Goal: Browse casually: Explore the website without a specific task or goal

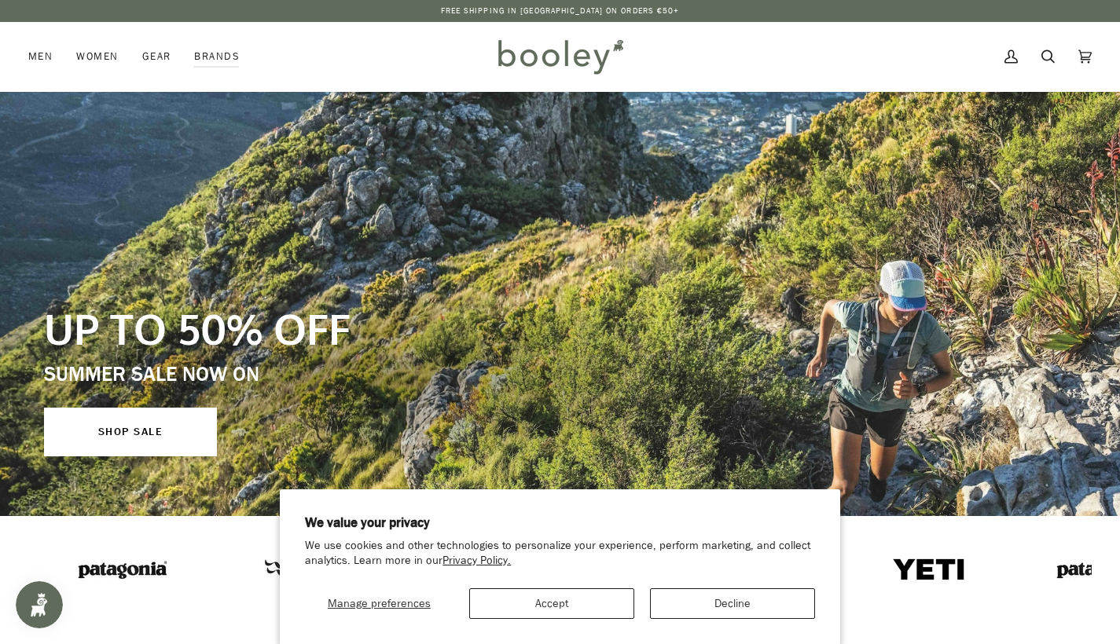
click at [579, 601] on button "Accept" at bounding box center [551, 604] width 165 height 31
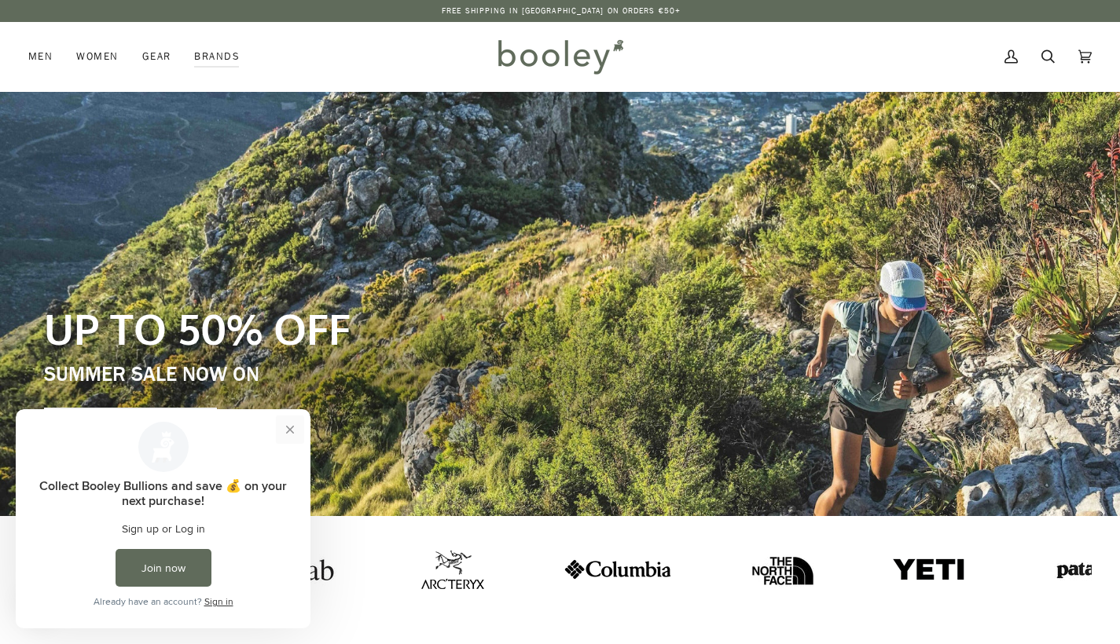
click at [292, 433] on button "Close prompt" at bounding box center [290, 430] width 28 height 28
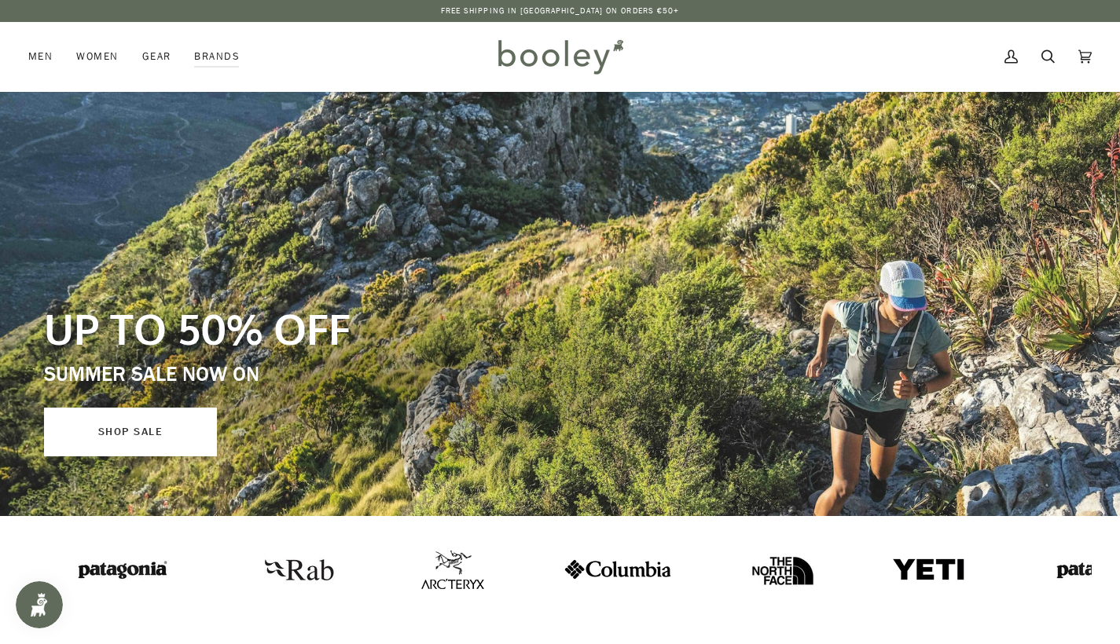
click at [152, 452] on link "SHOP SALE" at bounding box center [130, 432] width 173 height 49
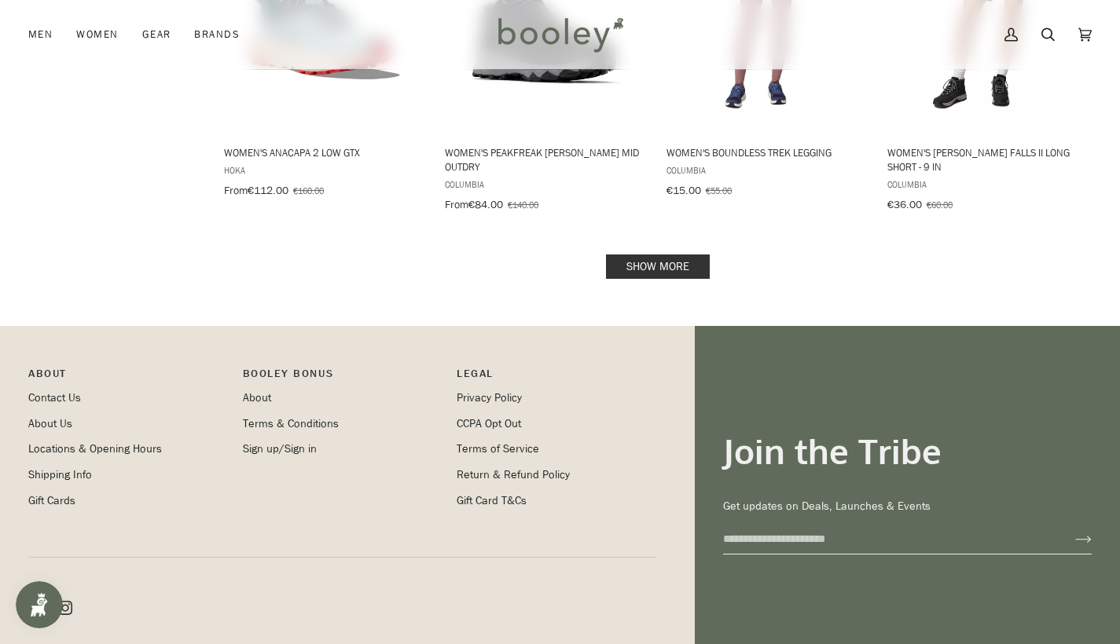
scroll to position [2133, 0]
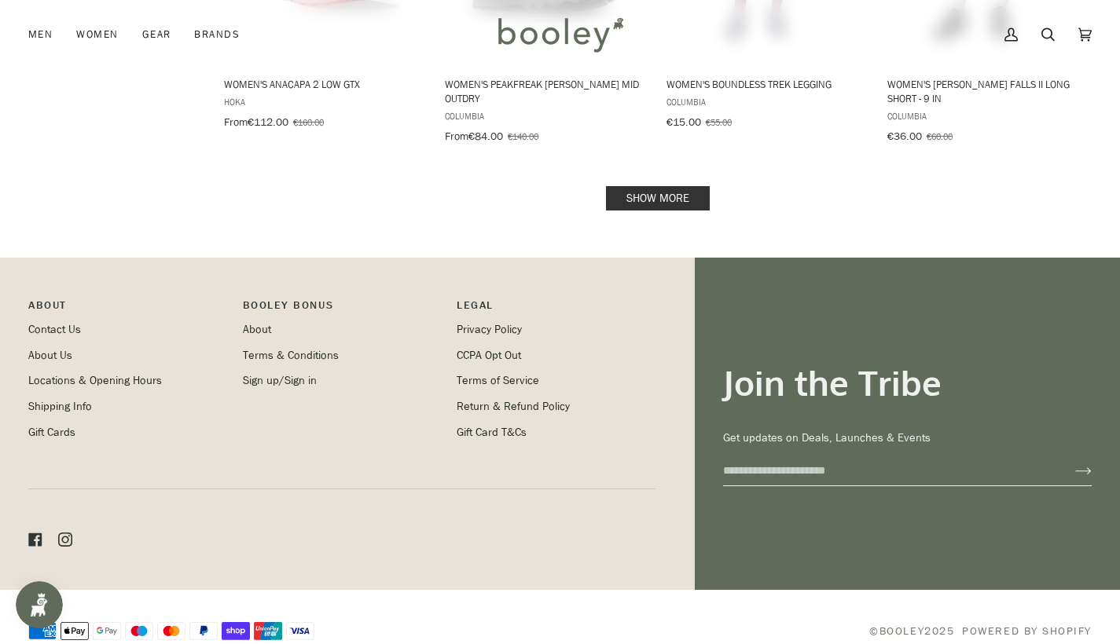
click at [643, 186] on link "Show more" at bounding box center [658, 198] width 104 height 24
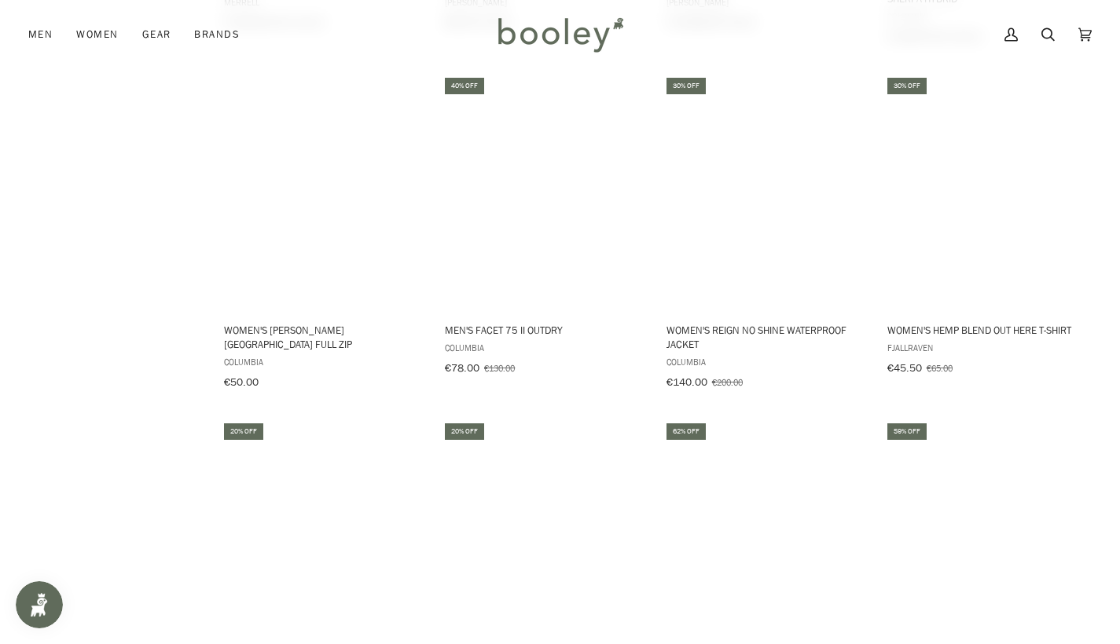
scroll to position [3420, 0]
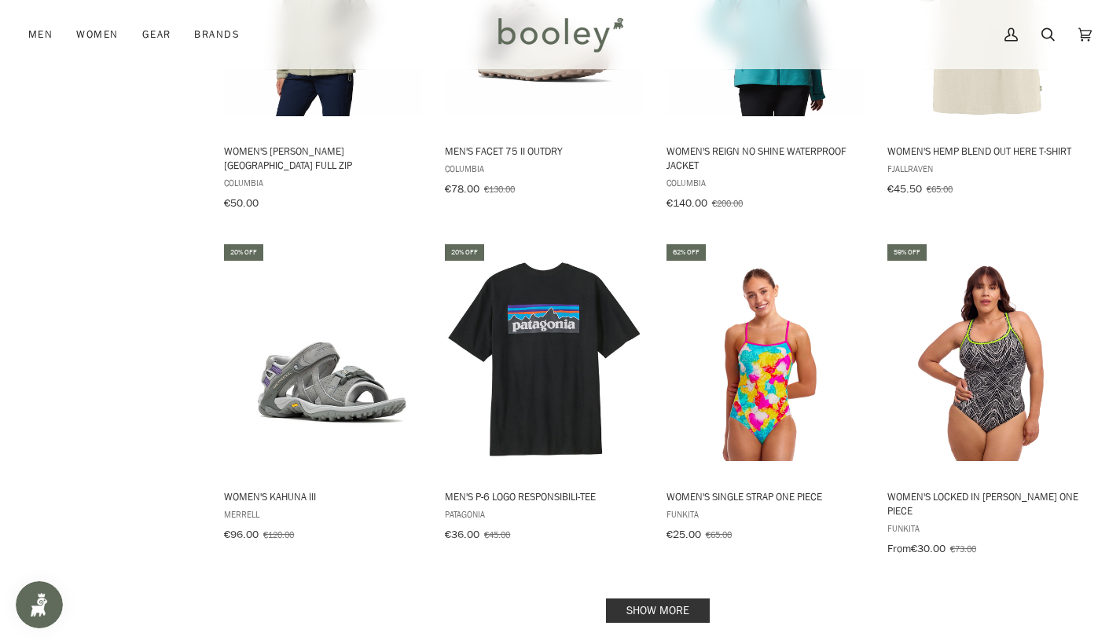
click at [688, 599] on link "Show more" at bounding box center [658, 611] width 104 height 24
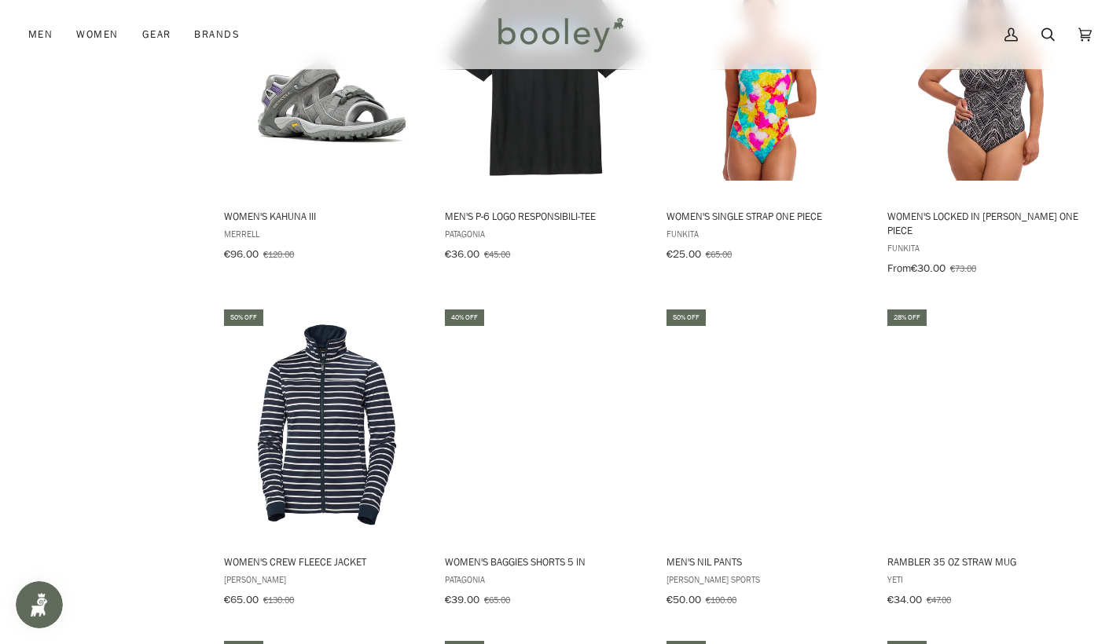
scroll to position [3723, 0]
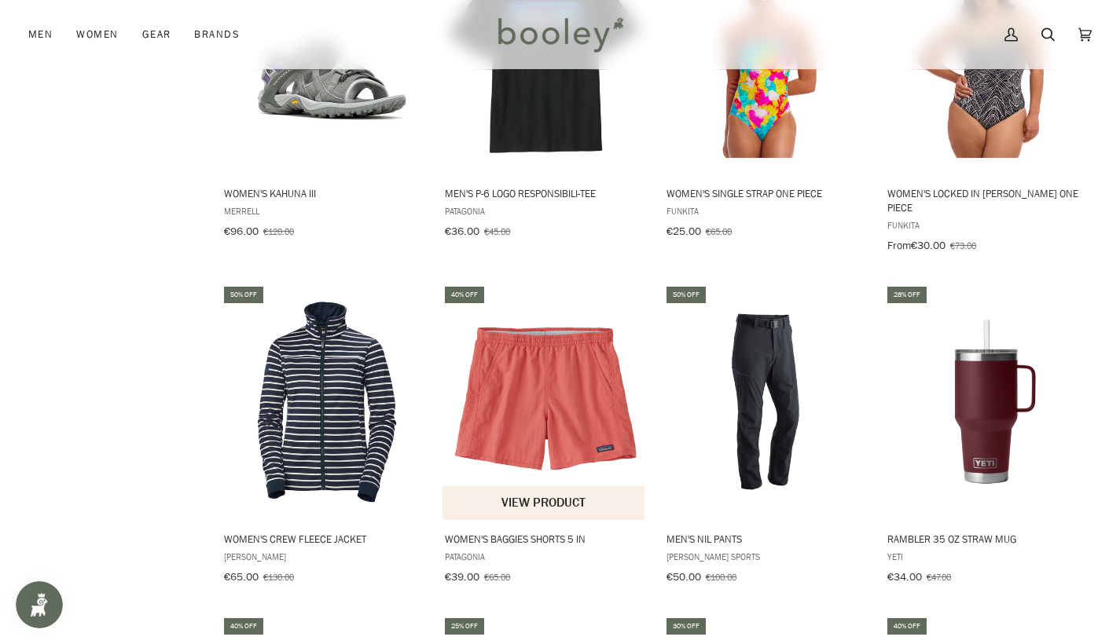
click at [559, 394] on img "Women's Baggies Shorts 5 in" at bounding box center [544, 402] width 204 height 204
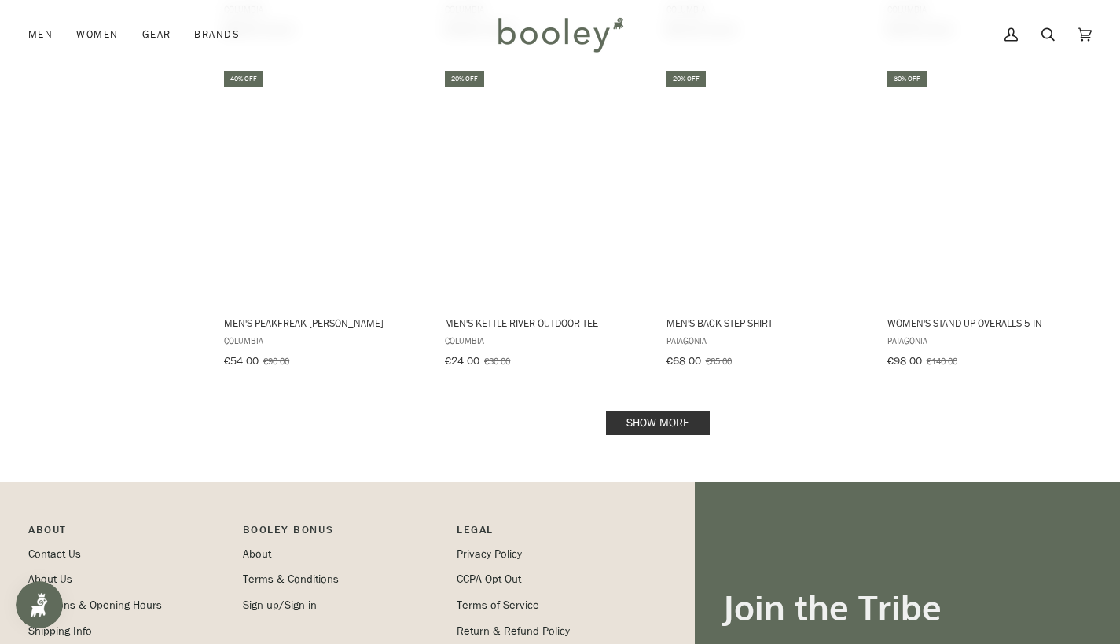
scroll to position [5287, 0]
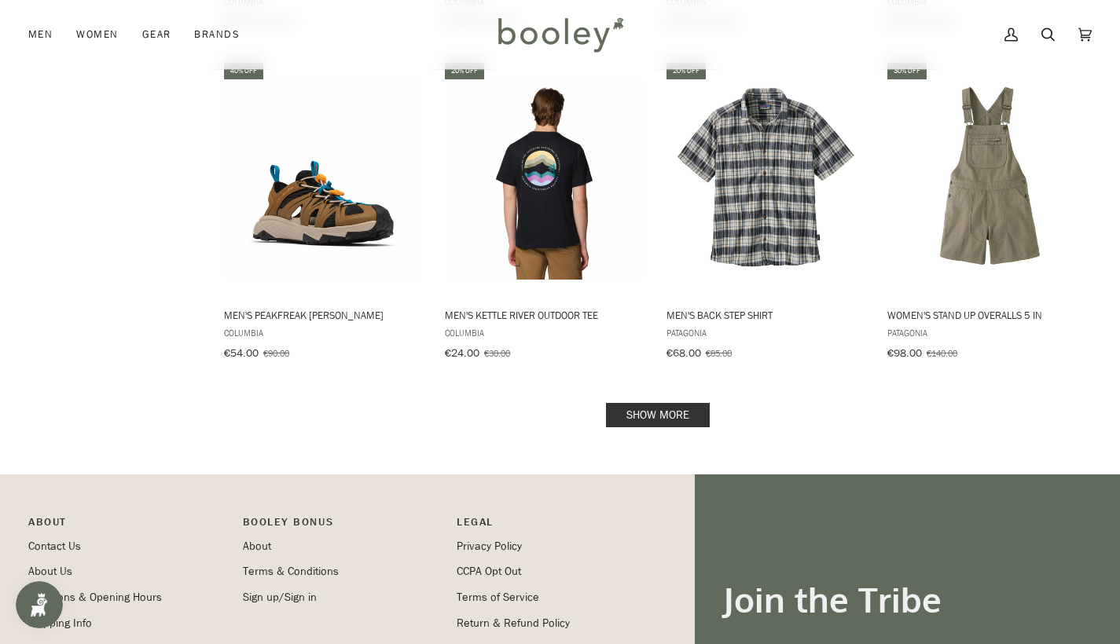
click at [678, 403] on link "Show more" at bounding box center [658, 415] width 104 height 24
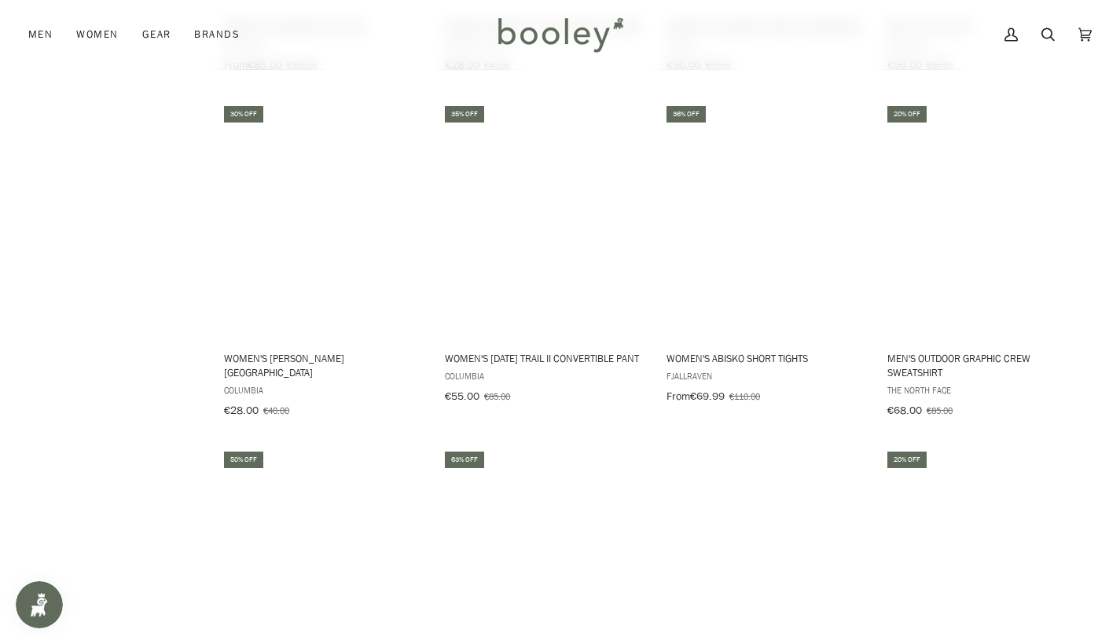
scroll to position [7025, 0]
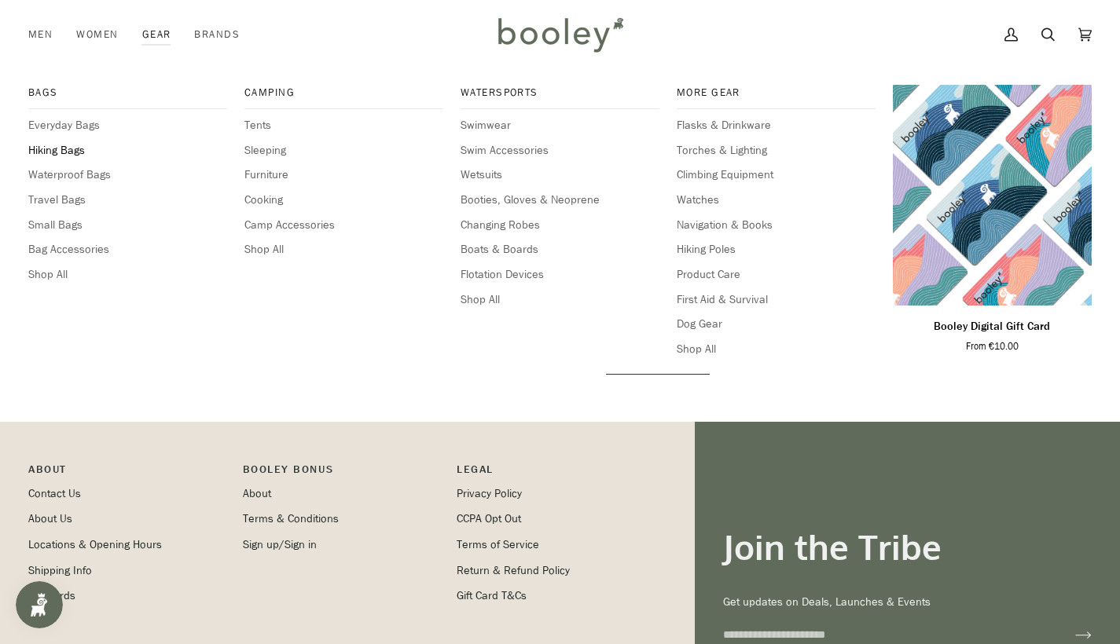
click at [63, 149] on span "Hiking Bags" at bounding box center [127, 150] width 199 height 17
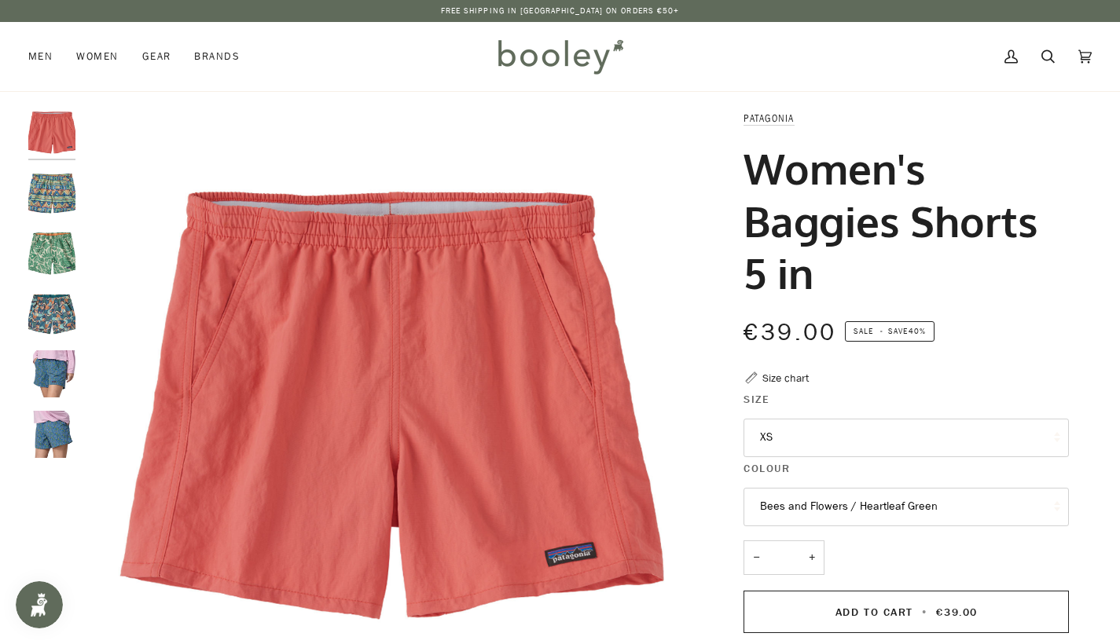
click at [59, 371] on img "Patagonia Women's Baggies Shorts - 5 in Floral Fun / Vessel Blue - Booley Galway" at bounding box center [51, 373] width 47 height 47
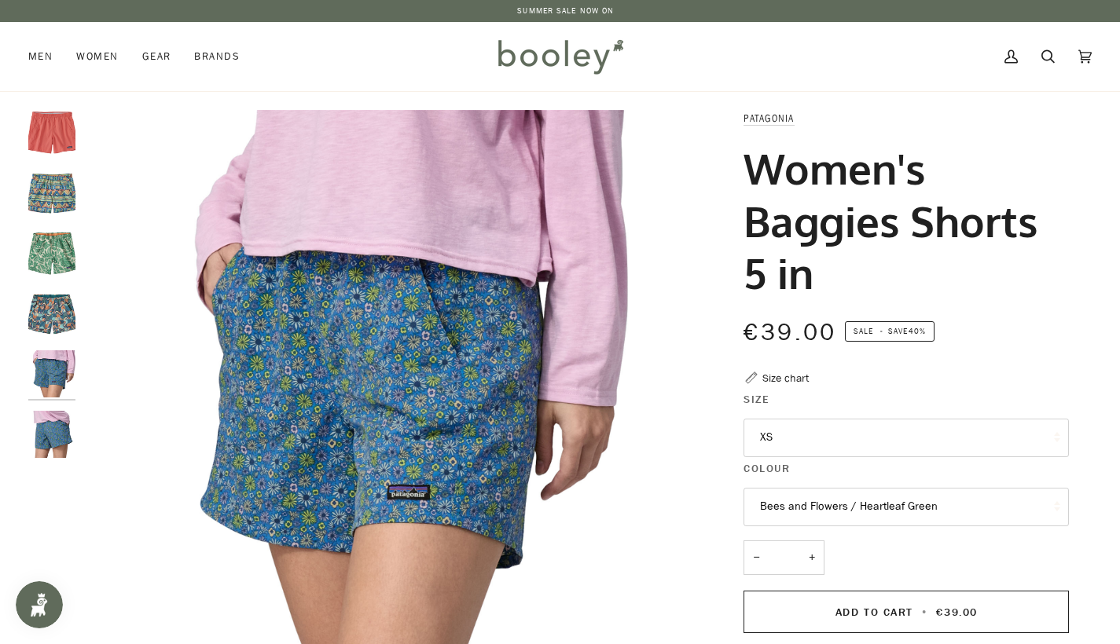
click at [69, 449] on img "Patagonia Women's Baggies Shorts - 5 in Floral Fun / Vessel Blue - Booley Galway" at bounding box center [51, 434] width 47 height 47
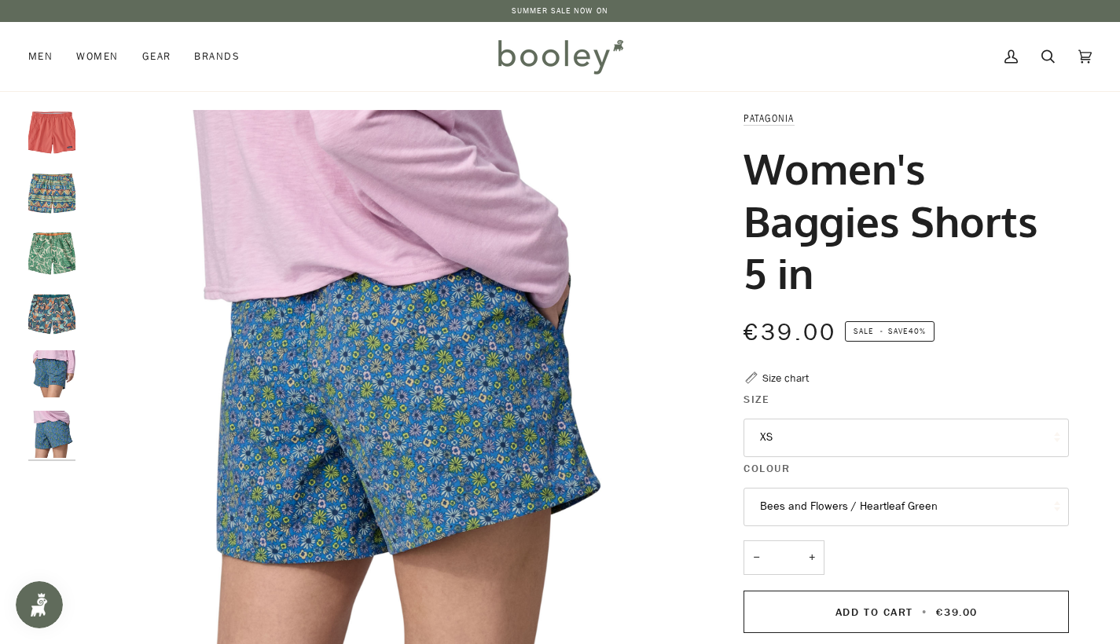
click at [60, 268] on img "Patagonia Women's Baggies Shorts 5 in Bees and Flowers / Heartleaf Green - Bool…" at bounding box center [51, 253] width 47 height 47
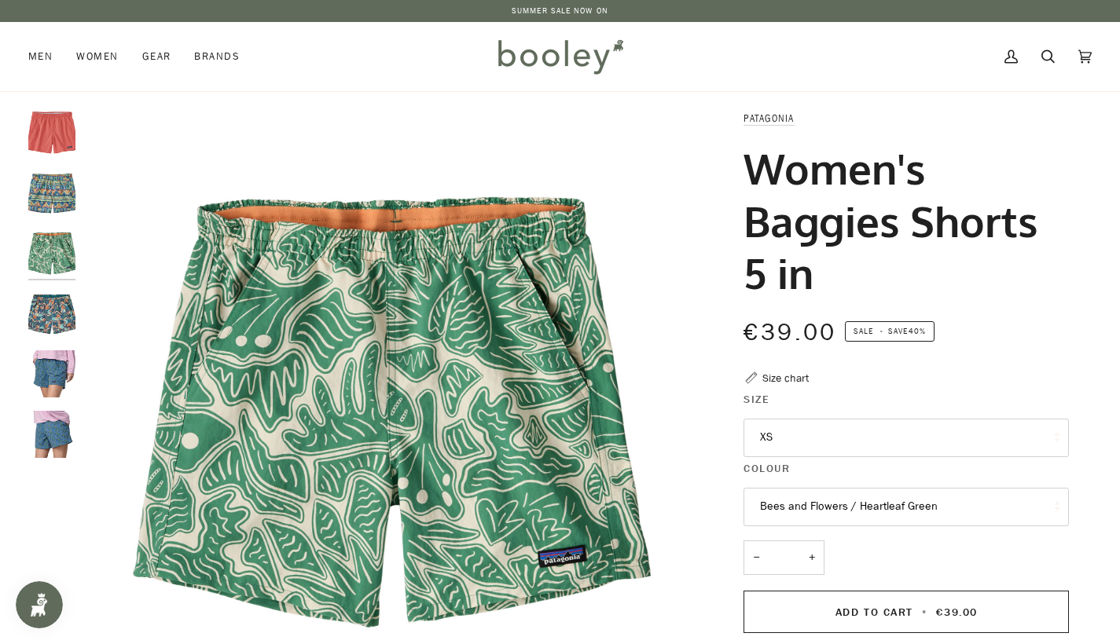
click at [46, 202] on img "Patagonia Women's Baggies Shorts - 5 in High Hopes Geo / Salamander Green - Boo…" at bounding box center [51, 193] width 47 height 47
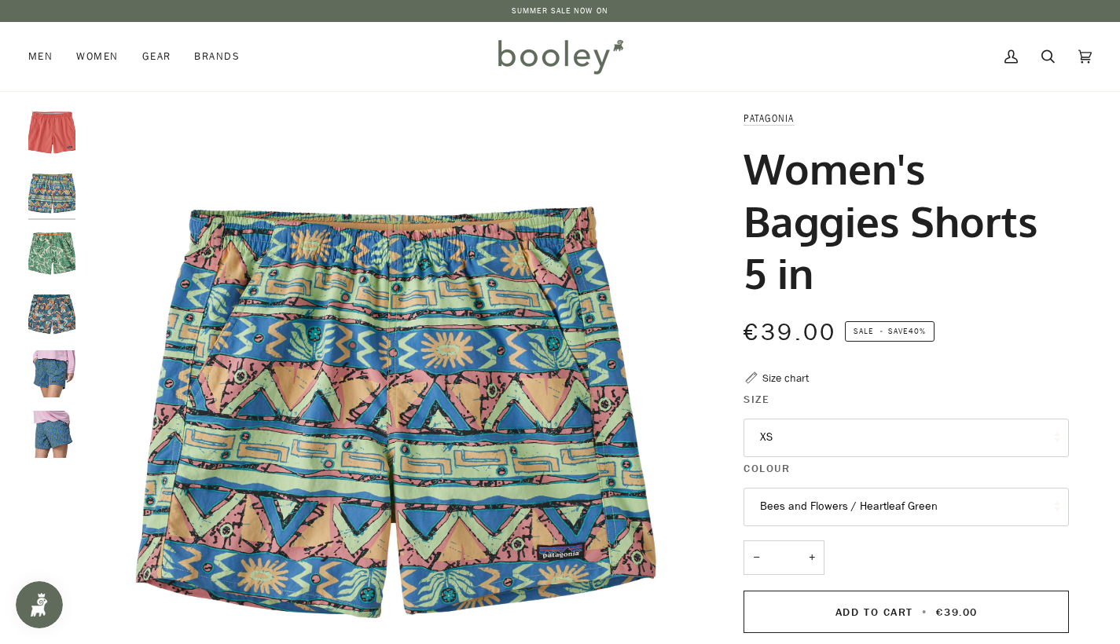
click at [49, 164] on div at bounding box center [55, 290] width 55 height 361
click at [69, 150] on img "Patagonia Women's Baggies Shorts Coral - Booley Galway" at bounding box center [51, 133] width 47 height 47
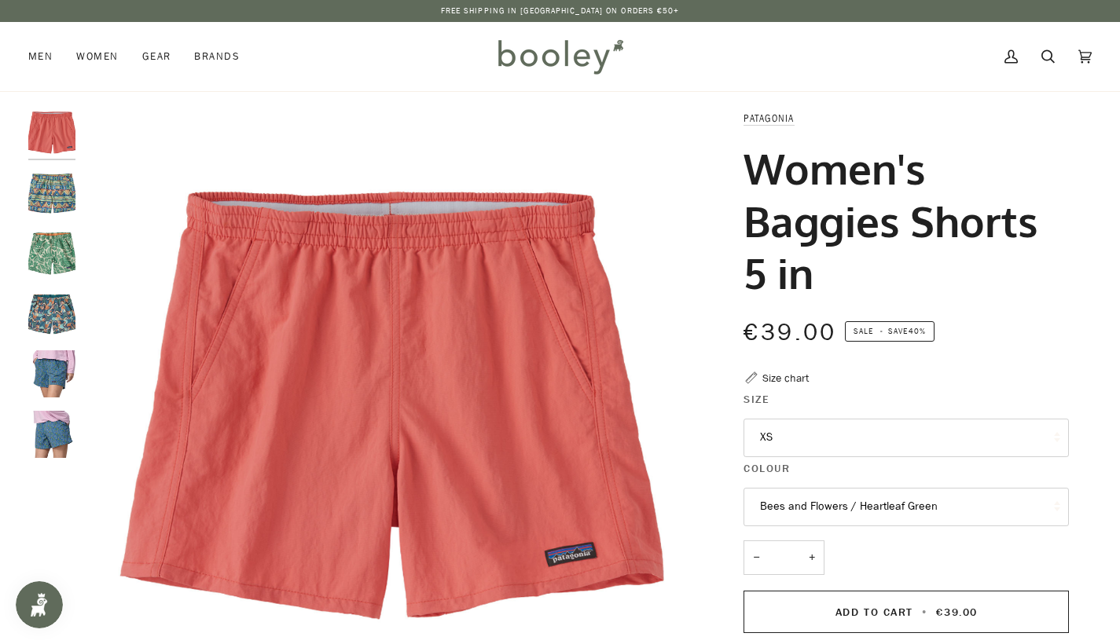
click at [852, 440] on button "XS" at bounding box center [905, 438] width 325 height 39
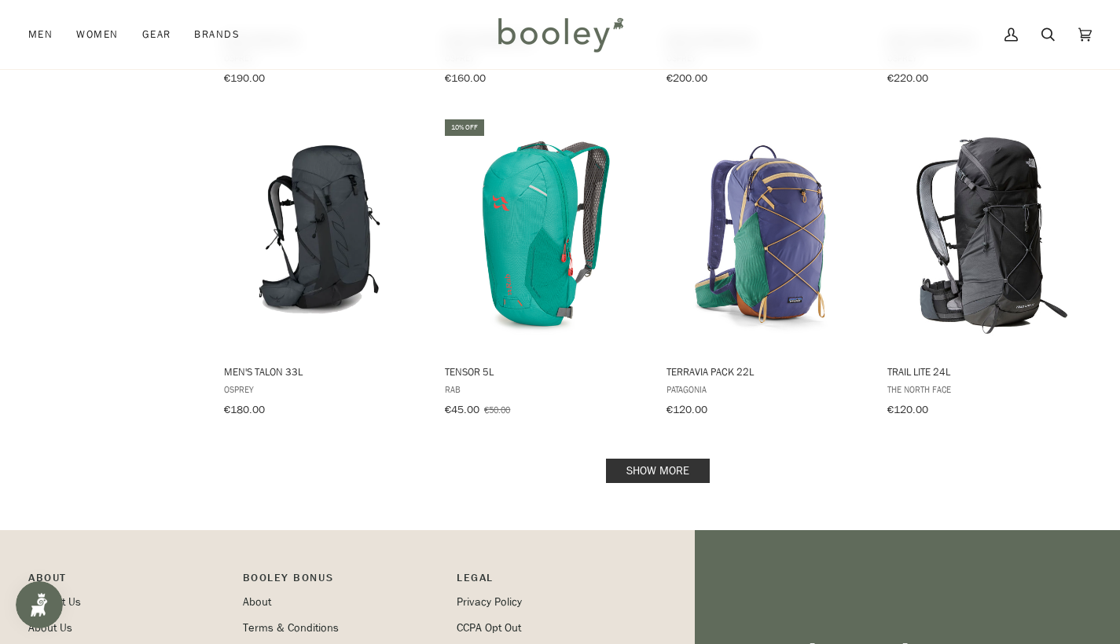
scroll to position [1507, 0]
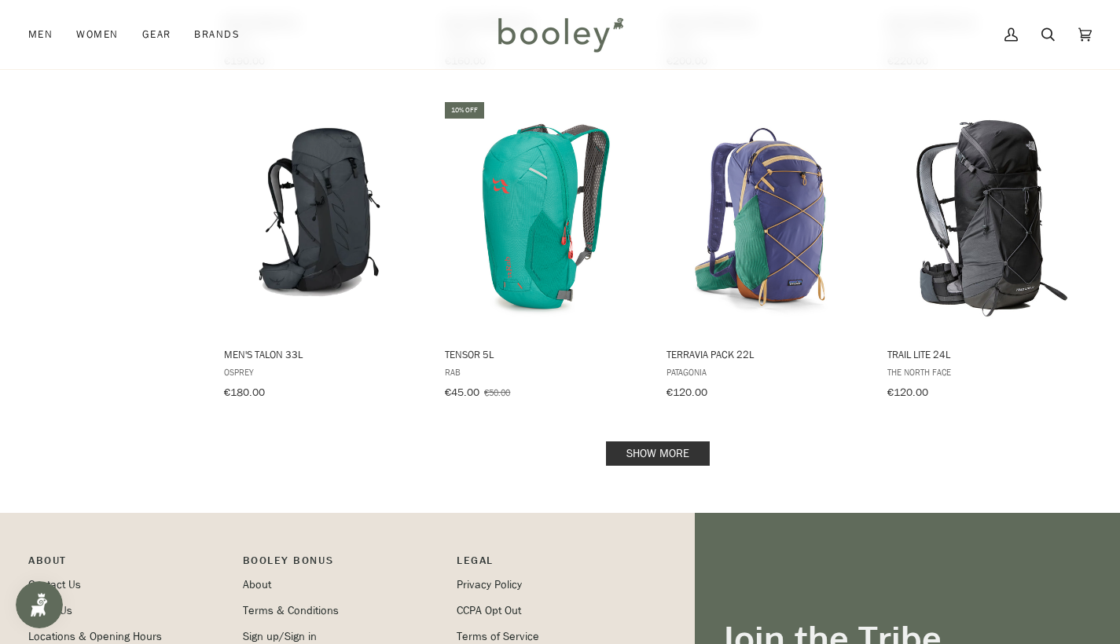
click at [666, 446] on link "Show more" at bounding box center [658, 454] width 104 height 24
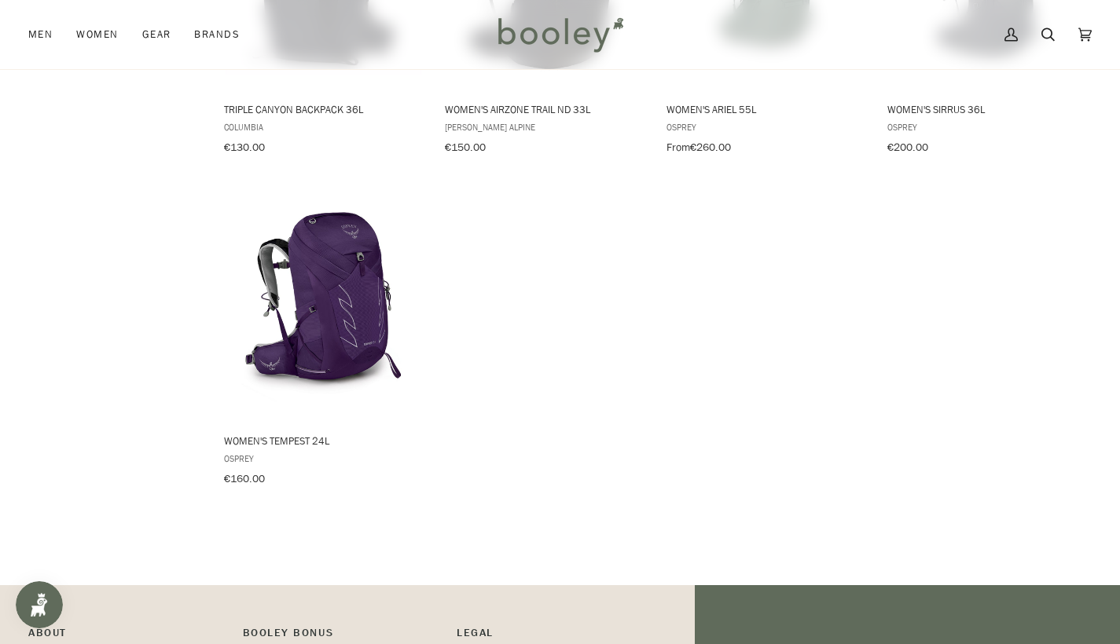
scroll to position [1982, 0]
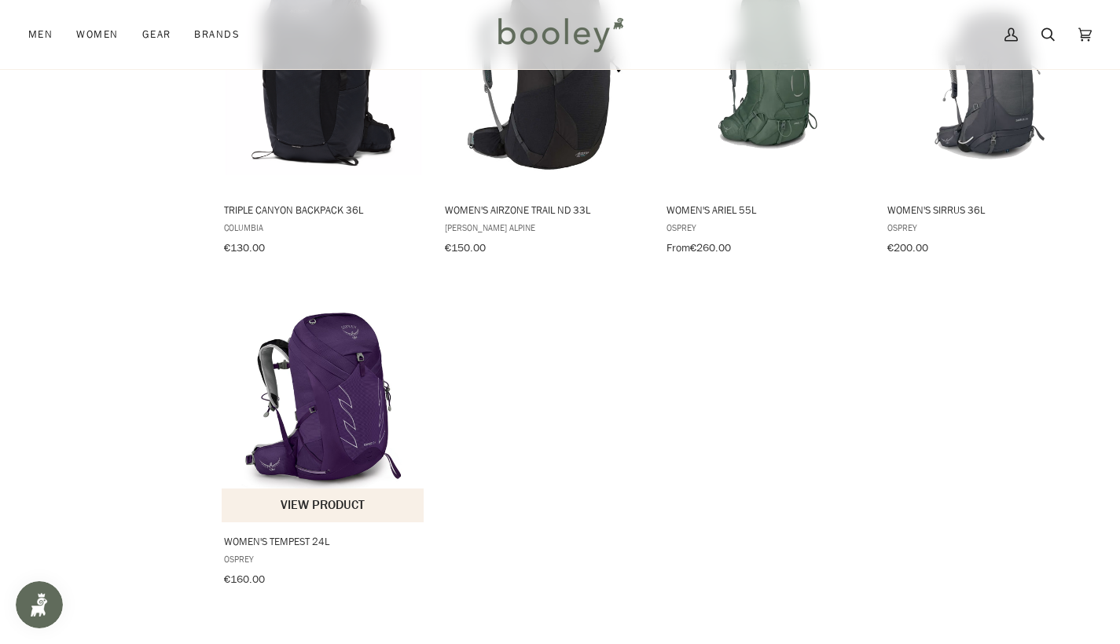
click at [330, 398] on img "Women's Tempest 24L" at bounding box center [324, 405] width 204 height 204
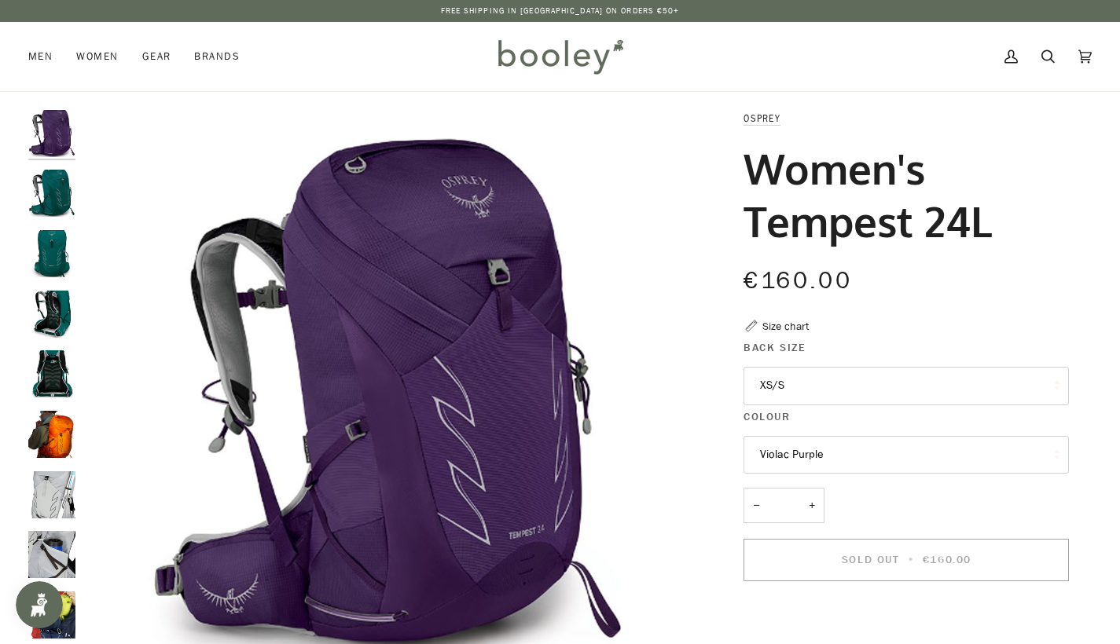
click at [63, 195] on img "Opsrey Women's Tempest 24L Jasper Green - Booley Galway" at bounding box center [51, 193] width 47 height 47
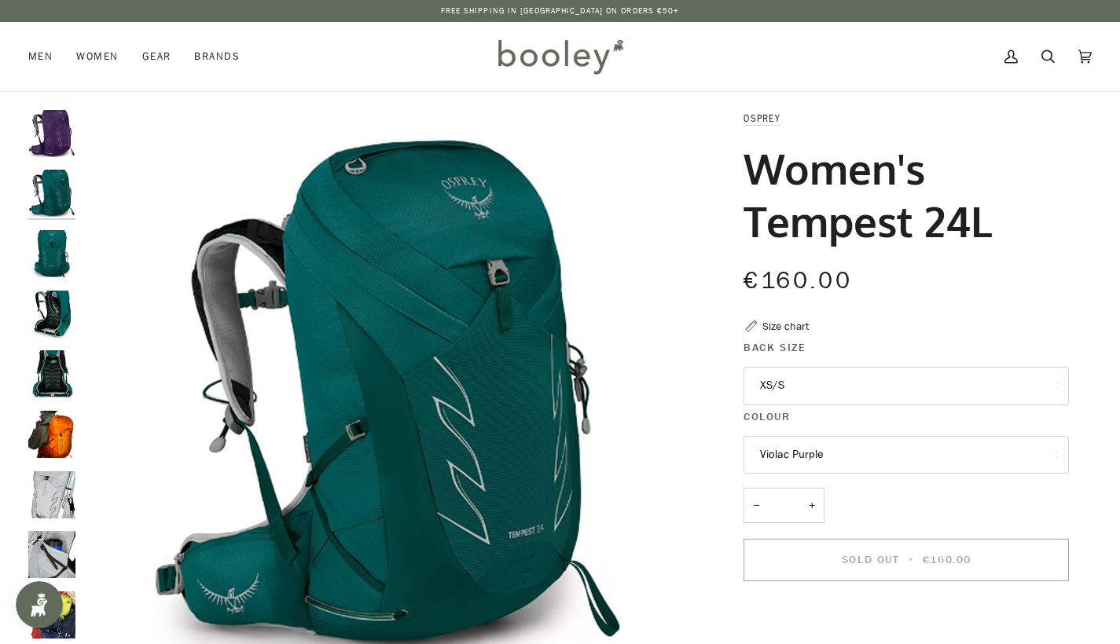
click at [48, 272] on img "Opsrey Women's Tempest 24L Jasper Green - Booley Galway" at bounding box center [51, 253] width 47 height 47
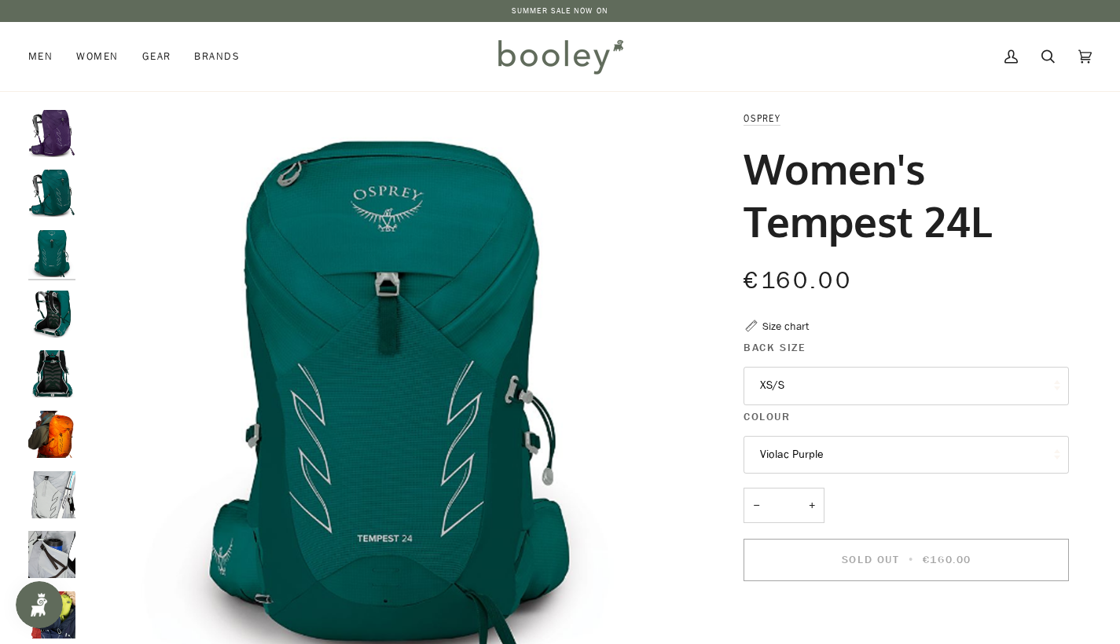
click at [50, 339] on div at bounding box center [55, 415] width 55 height 610
click at [56, 374] on img "Opsrey Women's Tempest 24L Jasper Green - Booley Galway" at bounding box center [51, 373] width 47 height 47
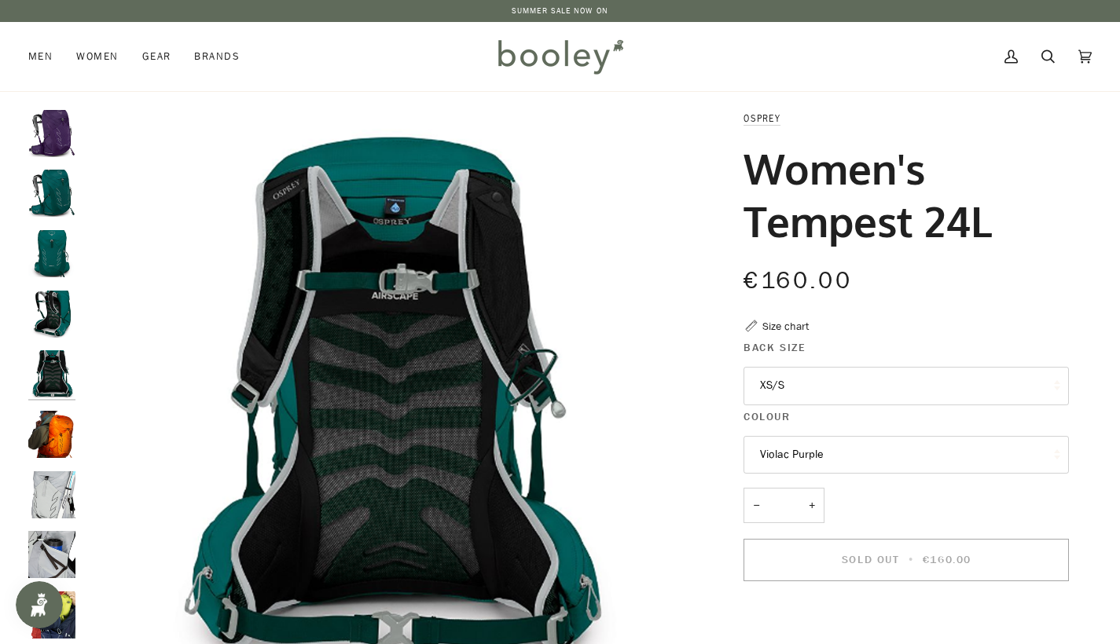
click at [61, 450] on img "Opsrey Women's Tempest 24L Bell Orange - Booley Galway" at bounding box center [51, 434] width 47 height 47
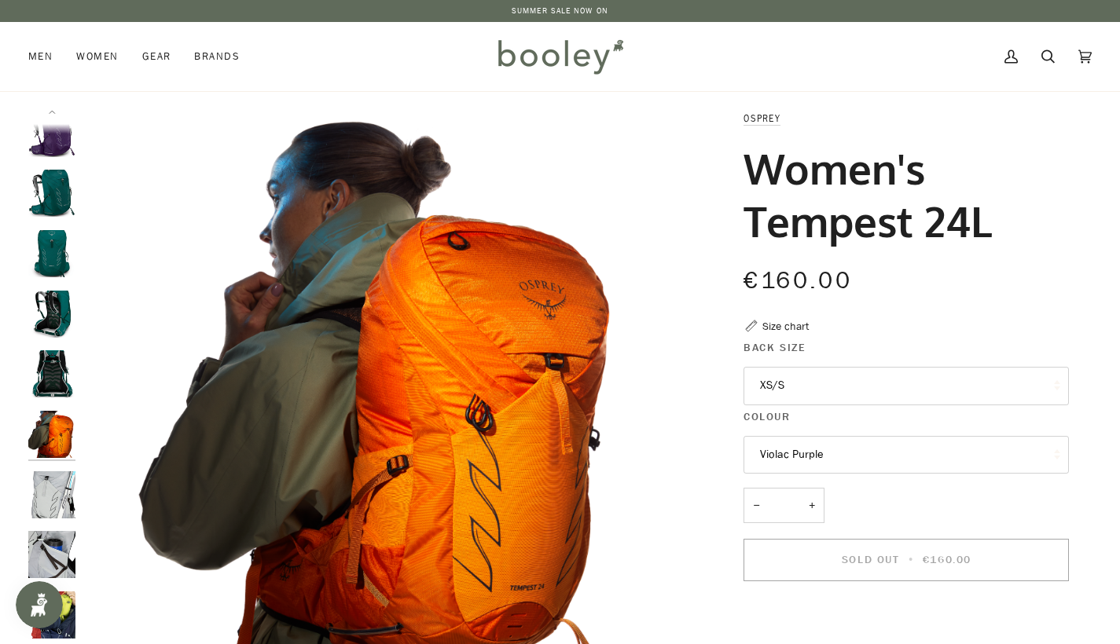
scroll to position [17, 0]
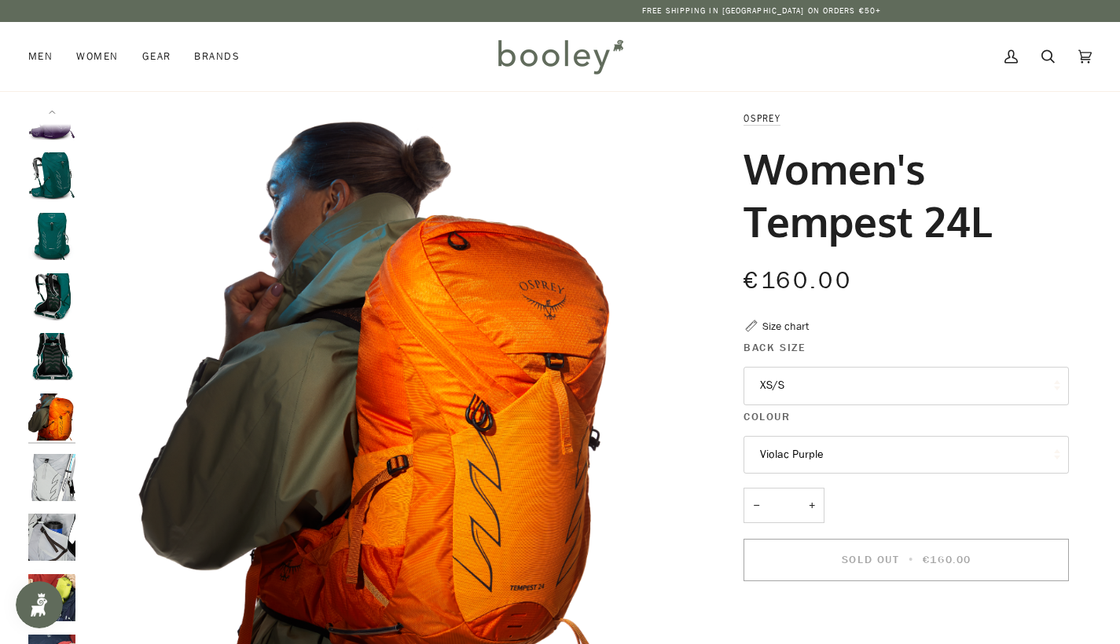
click at [63, 514] on img "Opsrey Women's Tempest 24L - Booley Galway" at bounding box center [51, 537] width 47 height 47
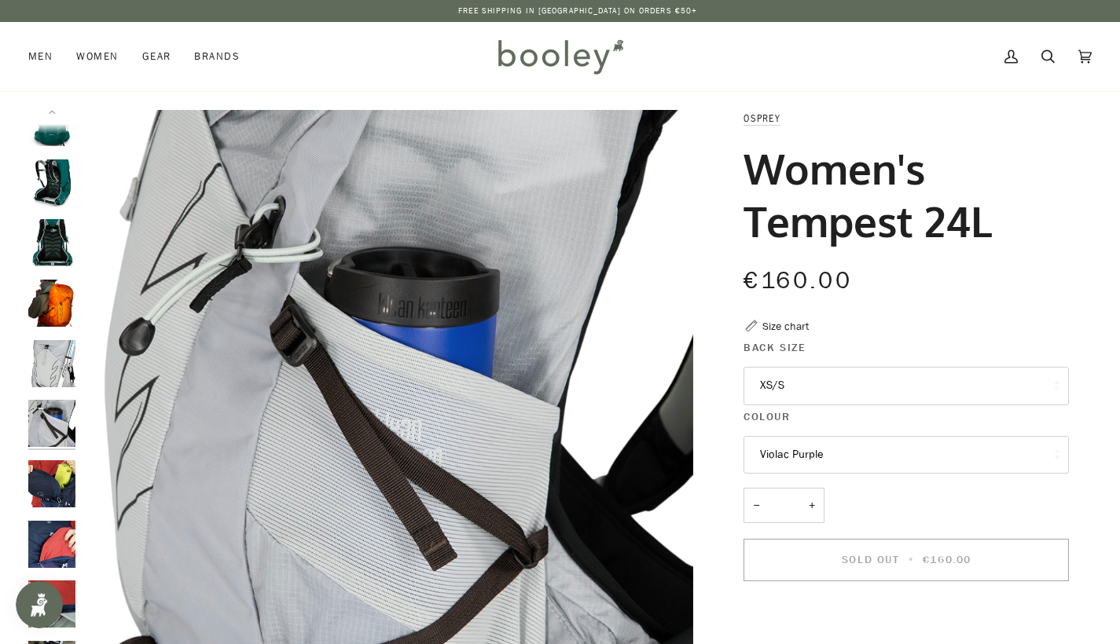
scroll to position [137, 0]
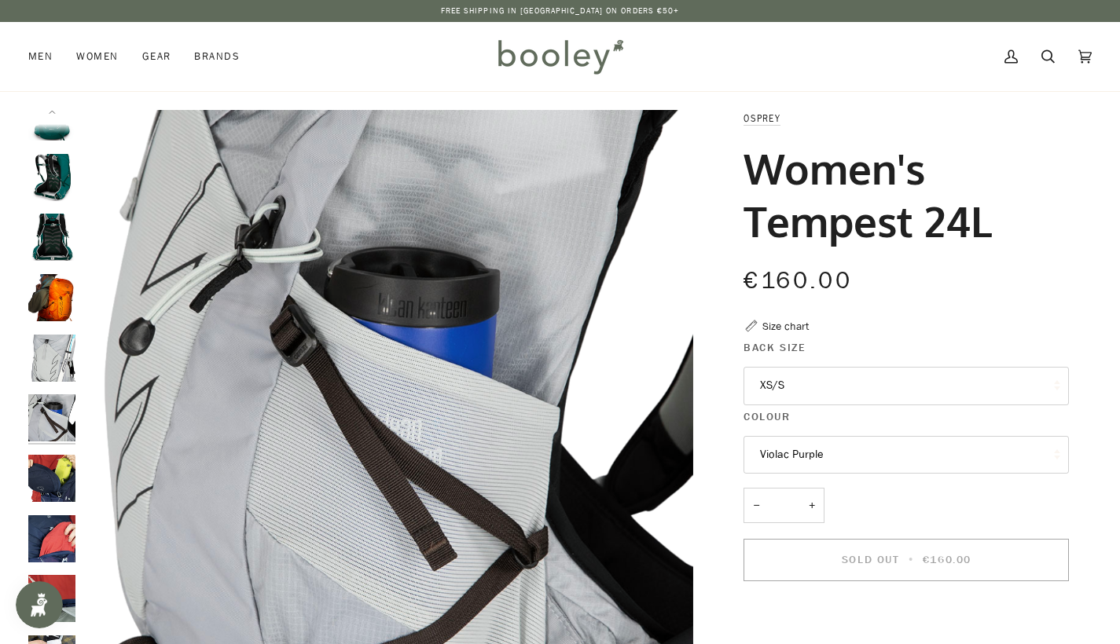
click at [63, 541] on img "Opsrey Women's Tempest 24L - Booley Galway" at bounding box center [51, 538] width 47 height 47
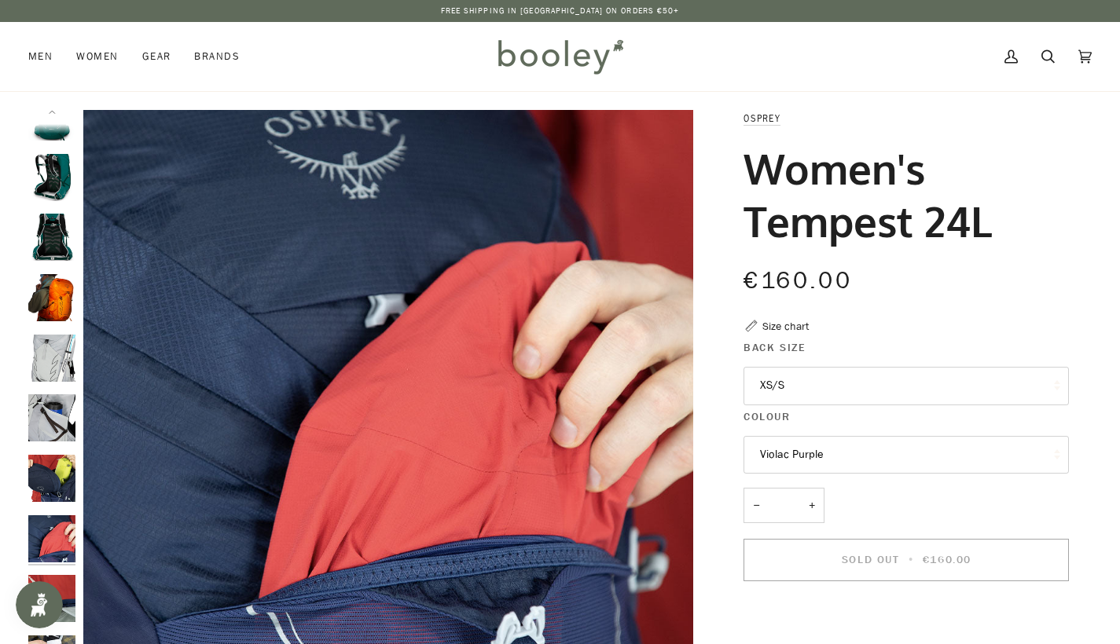
scroll to position [167, 0]
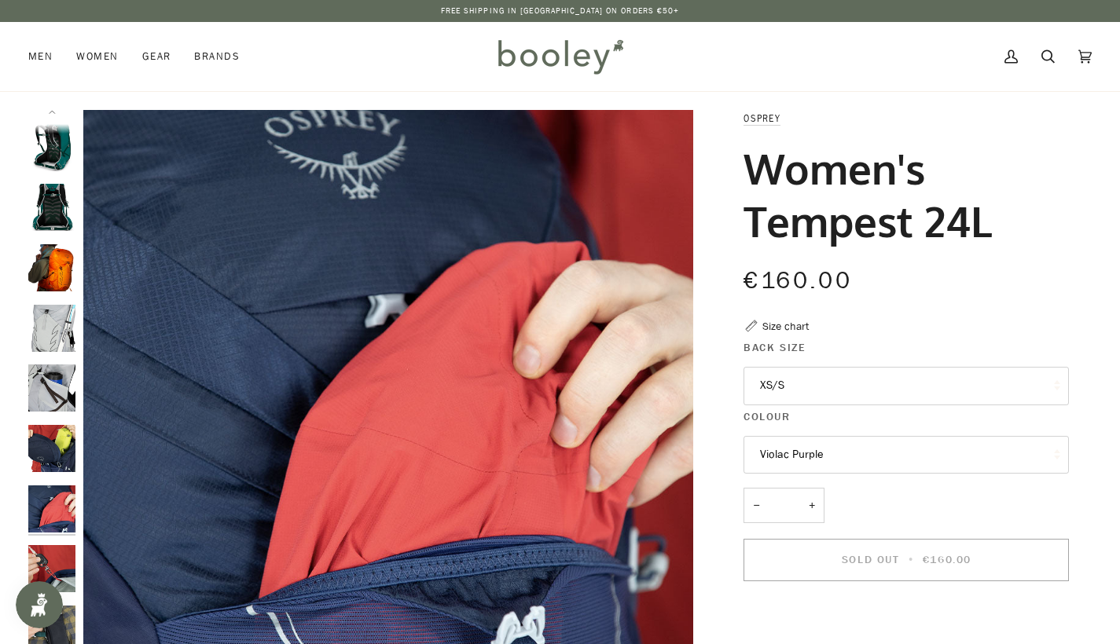
click at [64, 560] on img "Opsrey Women's Tempest 24L - Booley Galway" at bounding box center [51, 568] width 47 height 47
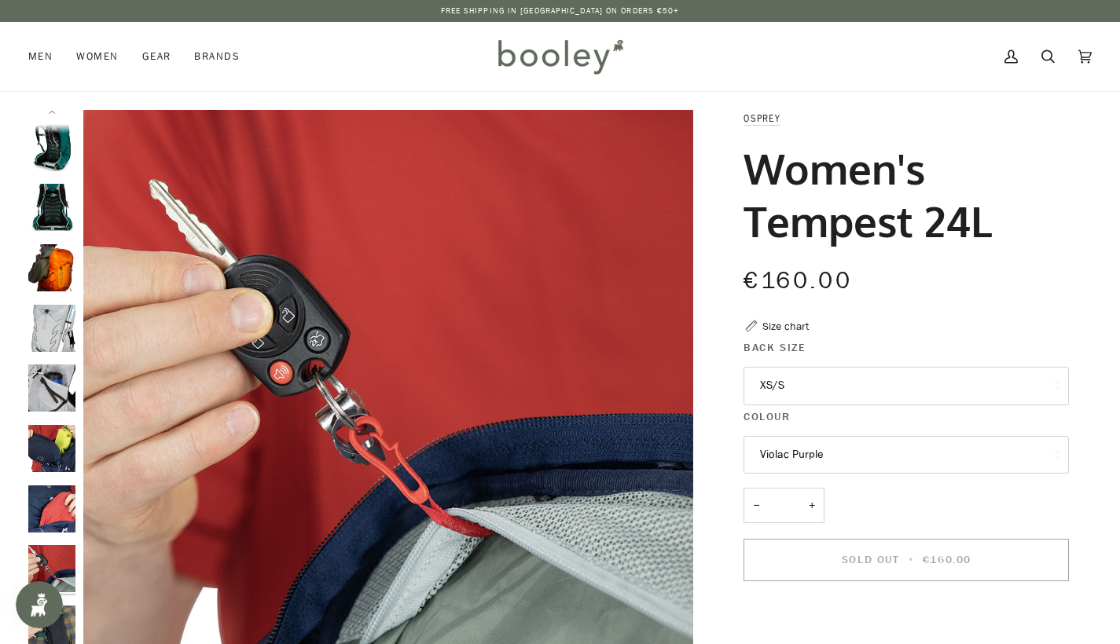
click at [64, 560] on img "Opsrey Women's Tempest 24L - Booley Galway" at bounding box center [51, 568] width 47 height 47
click at [69, 607] on img "Opsrey Women's Tempest 24L - Booley Galway" at bounding box center [51, 629] width 47 height 47
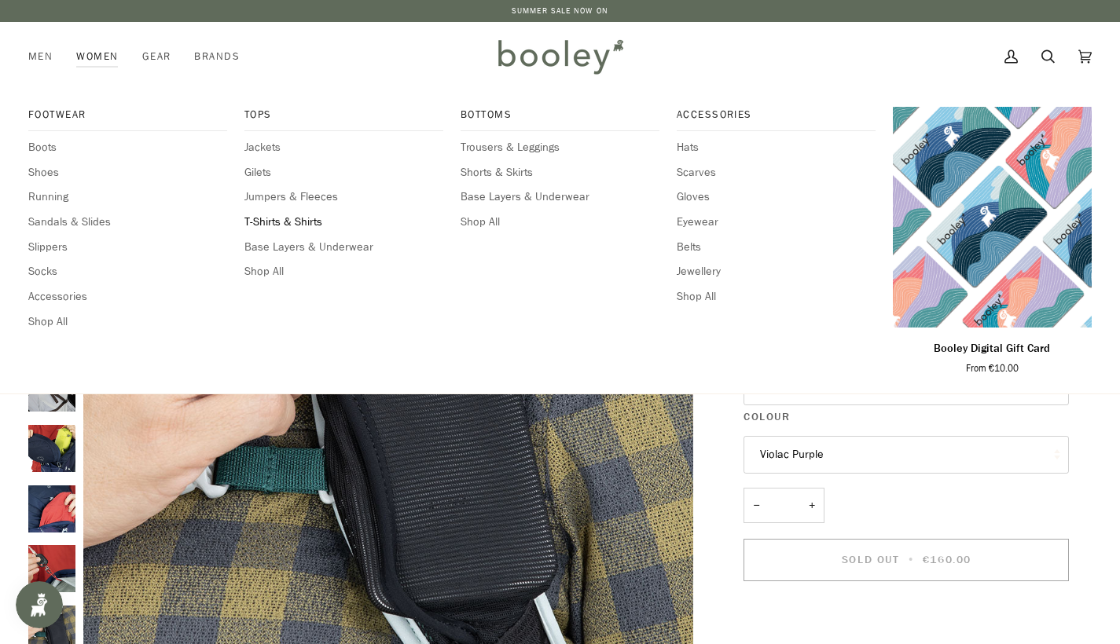
click at [305, 218] on span "T-Shirts & Shirts" at bounding box center [343, 222] width 199 height 17
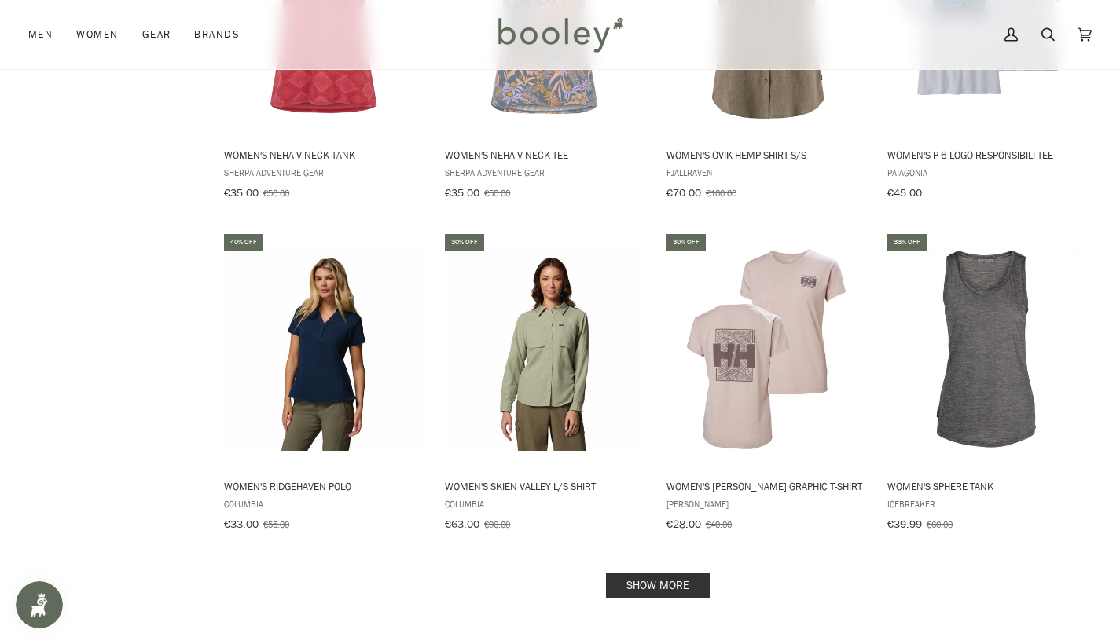
scroll to position [1395, 0]
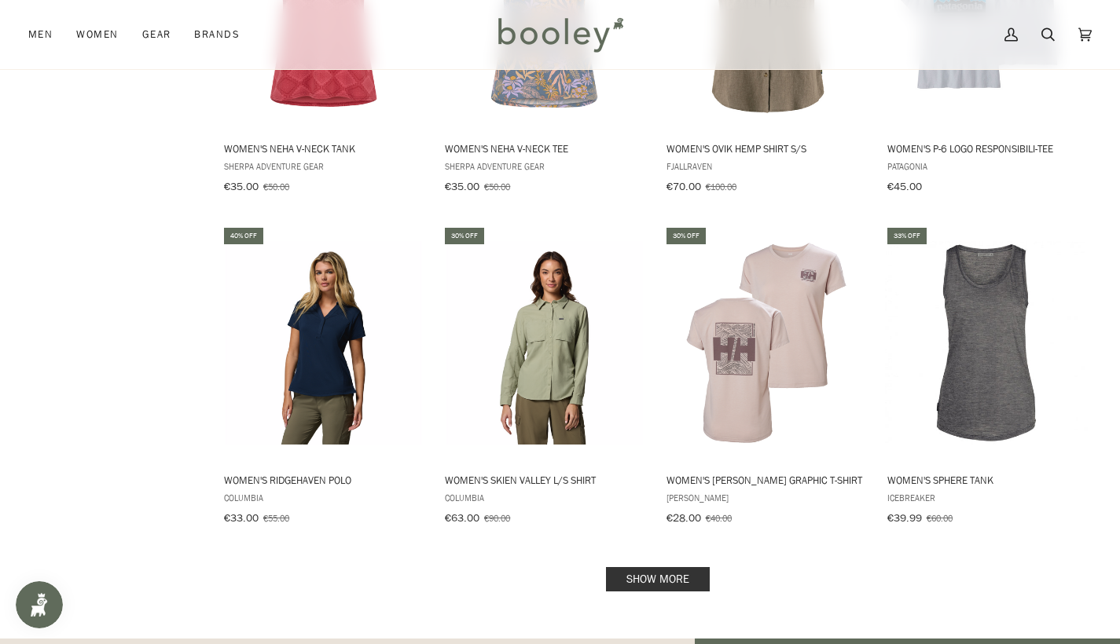
click at [666, 568] on link "Show more" at bounding box center [658, 579] width 104 height 24
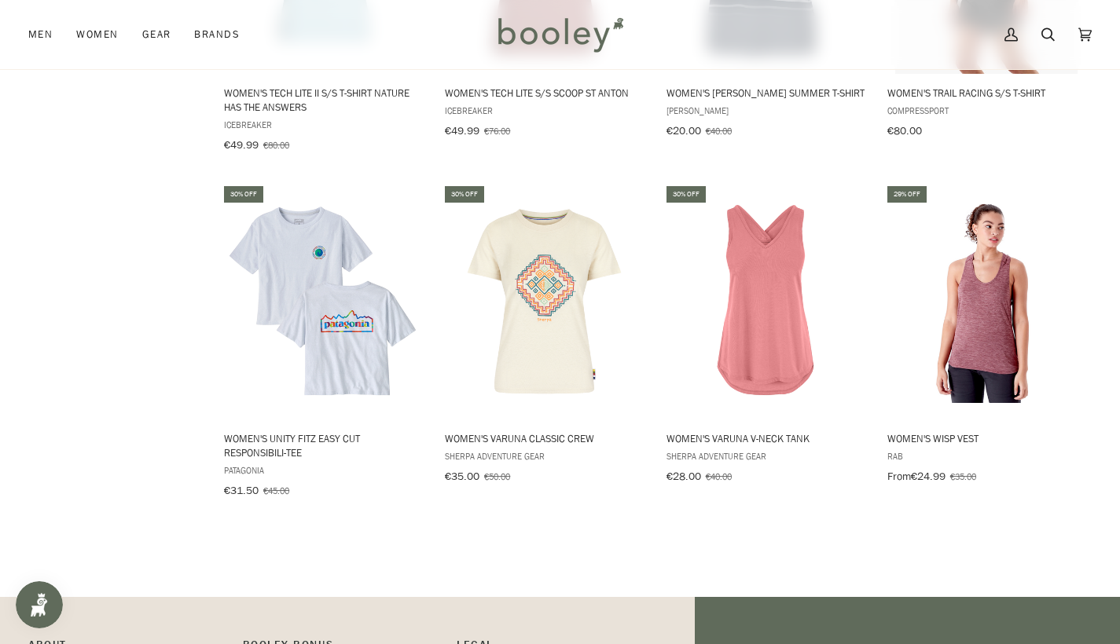
scroll to position [2136, 0]
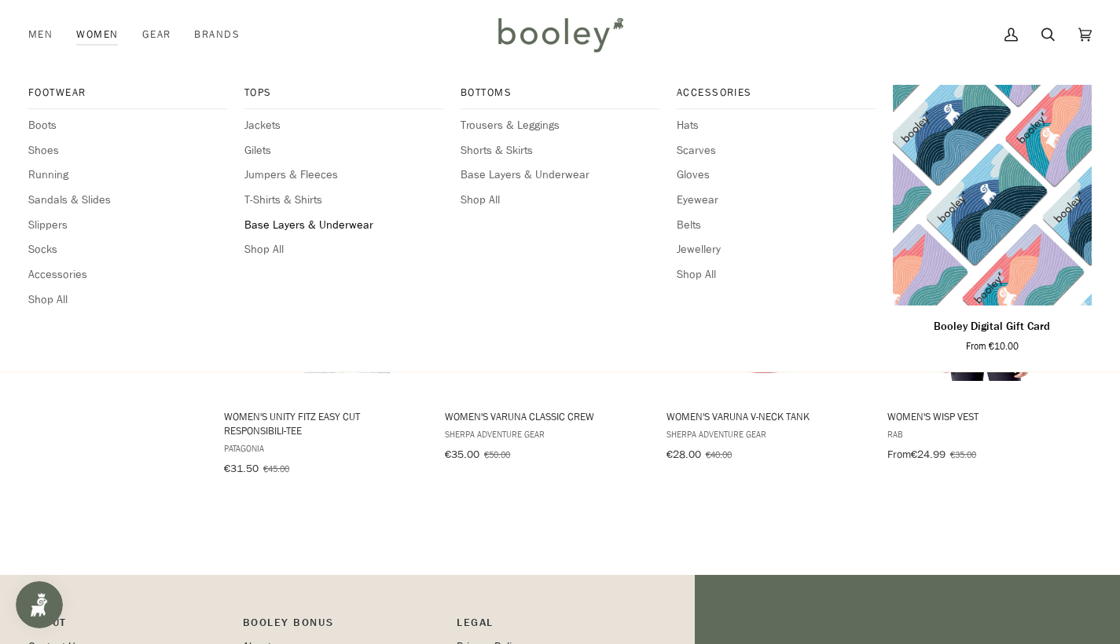
click at [293, 222] on span "Base Layers & Underwear" at bounding box center [343, 225] width 199 height 17
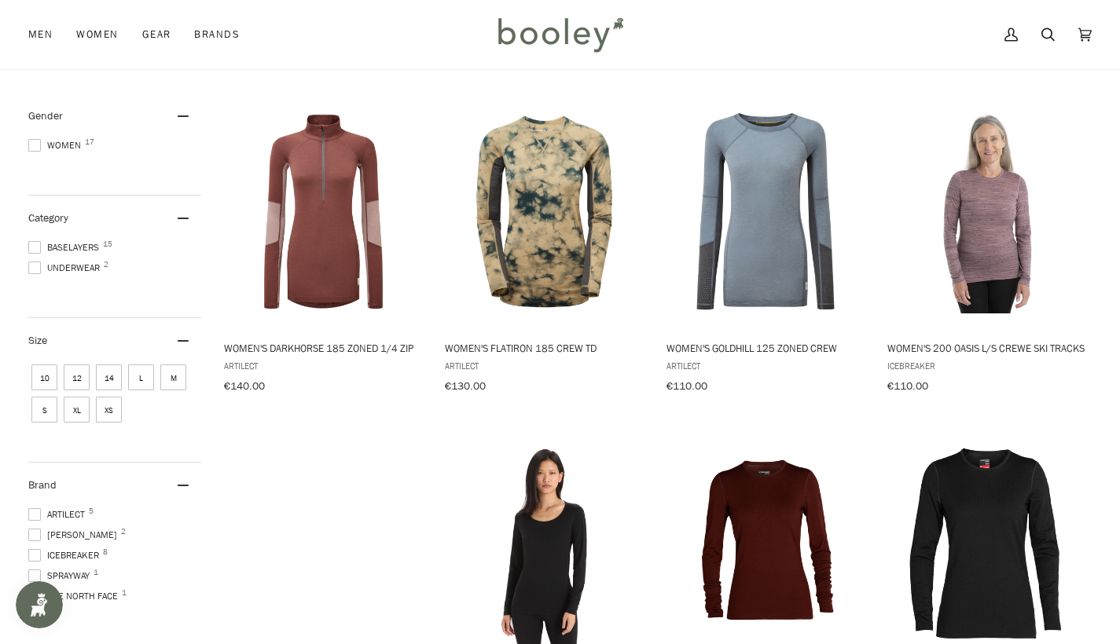
scroll to position [149, 0]
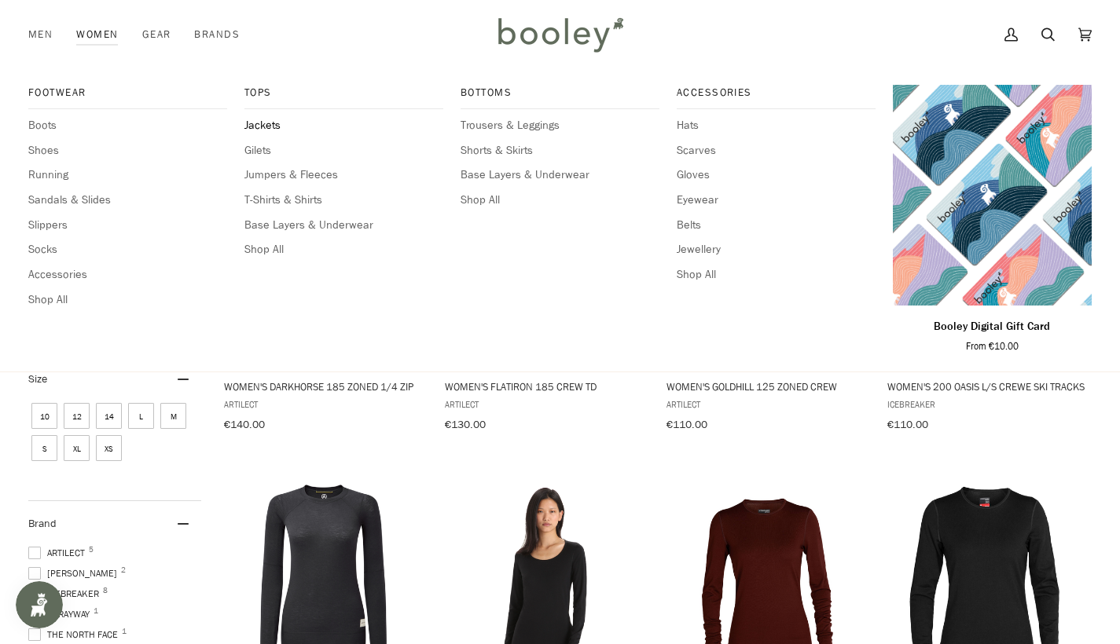
click at [262, 120] on span "Jackets" at bounding box center [343, 125] width 199 height 17
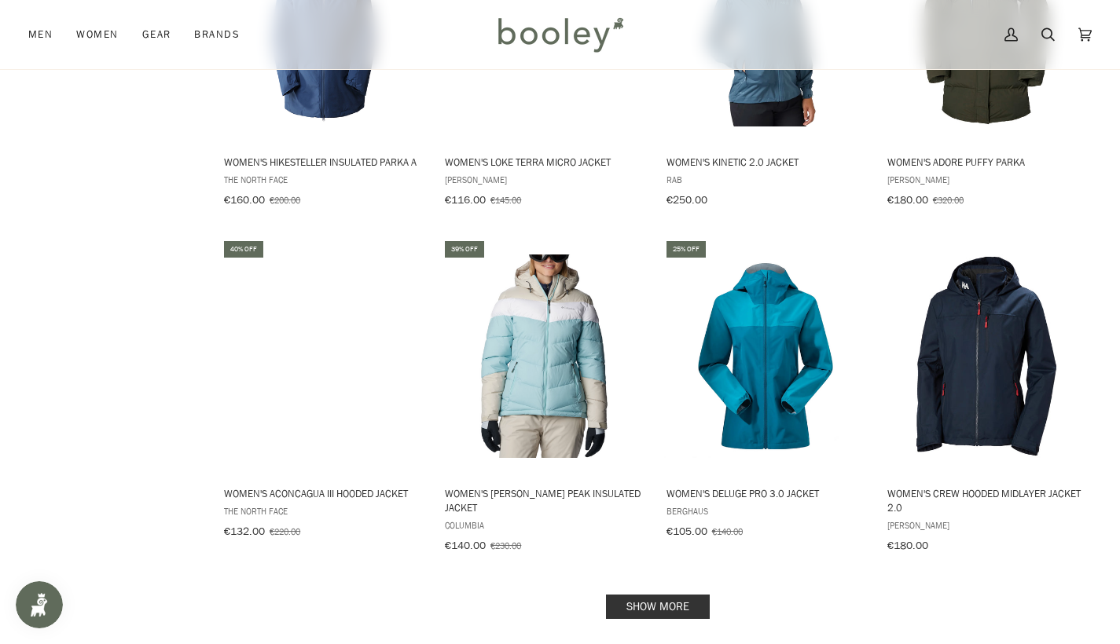
scroll to position [1371, 0]
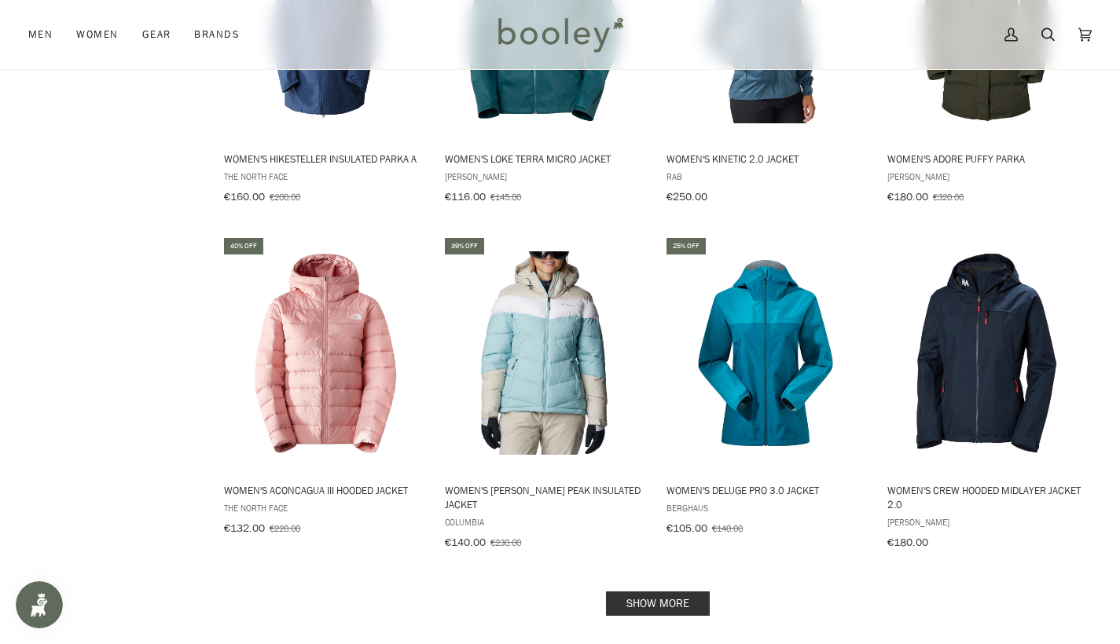
click at [673, 607] on link "Show more" at bounding box center [658, 604] width 104 height 24
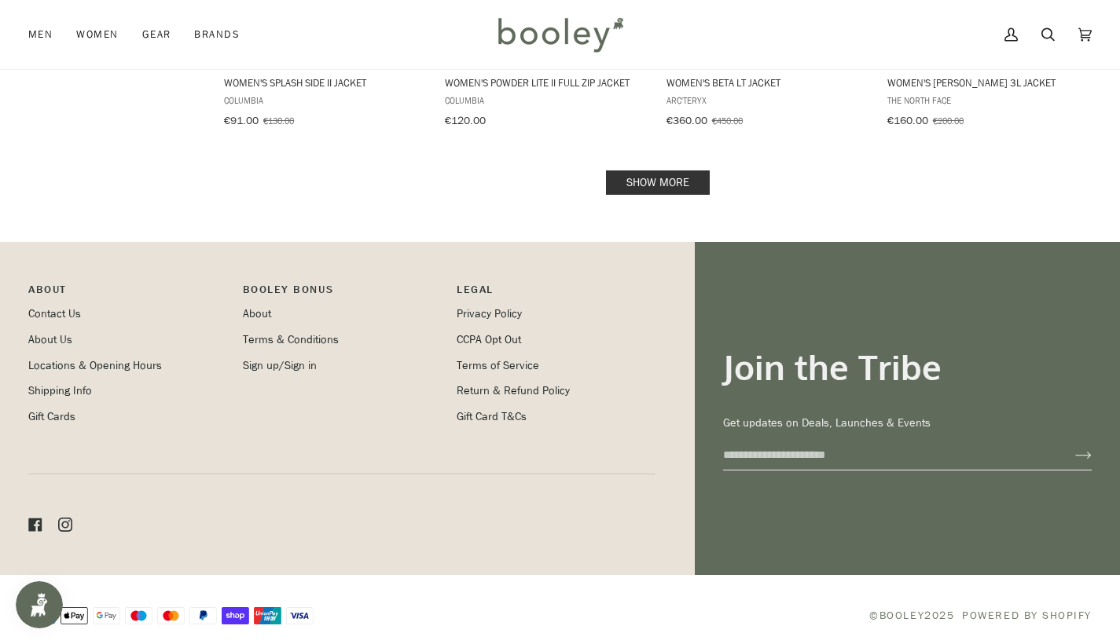
scroll to position [3269, 0]
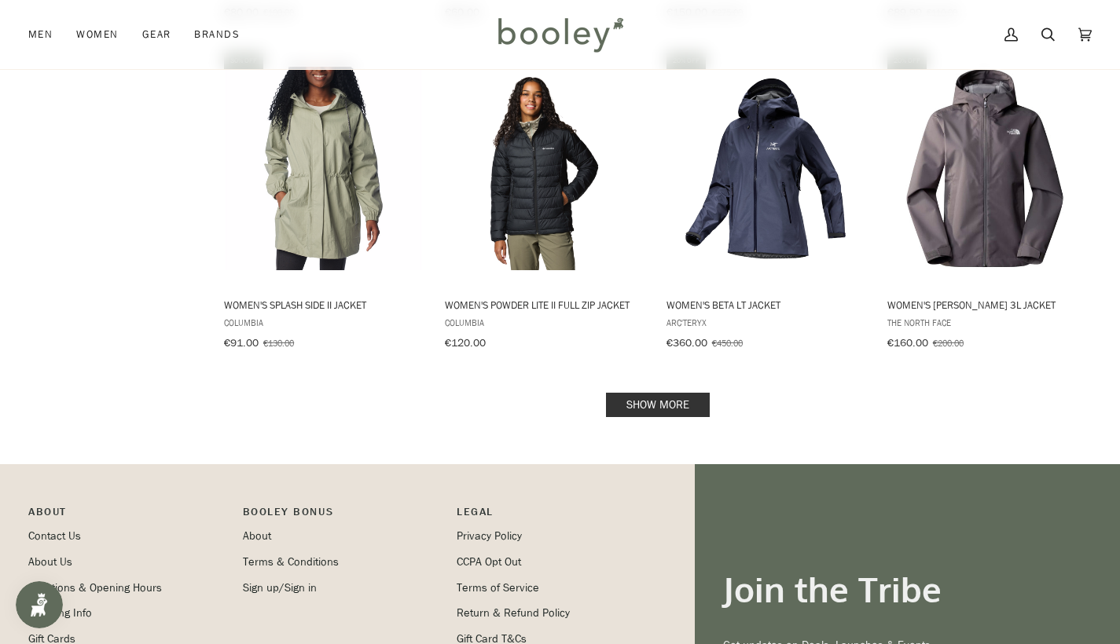
click at [669, 396] on link "Show more" at bounding box center [658, 405] width 104 height 24
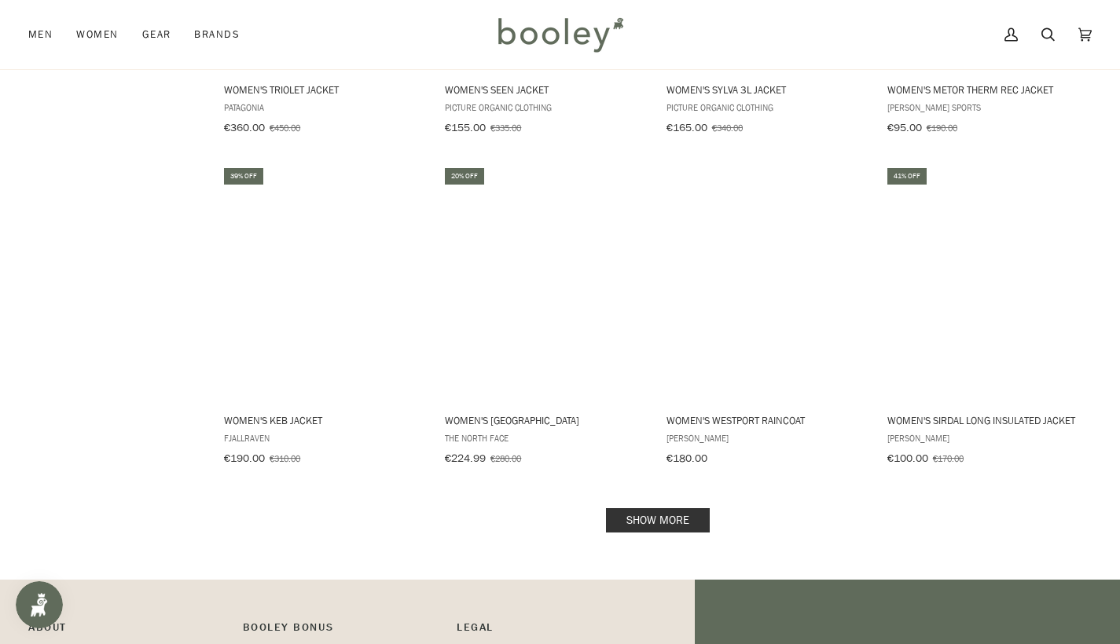
scroll to position [4854, 0]
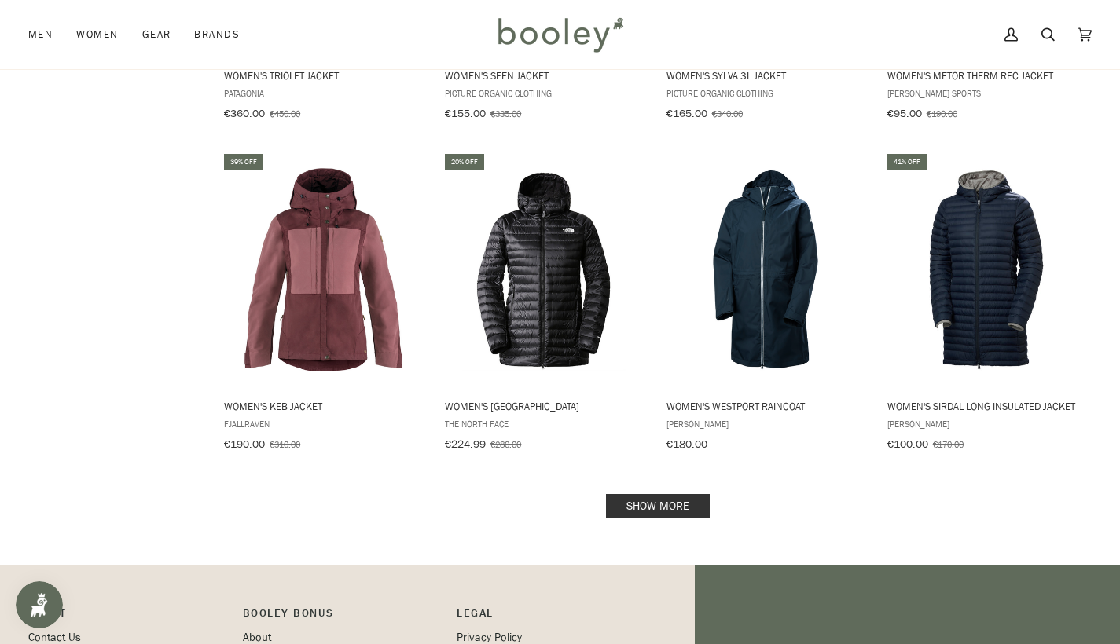
click at [677, 494] on link "Show more" at bounding box center [658, 506] width 104 height 24
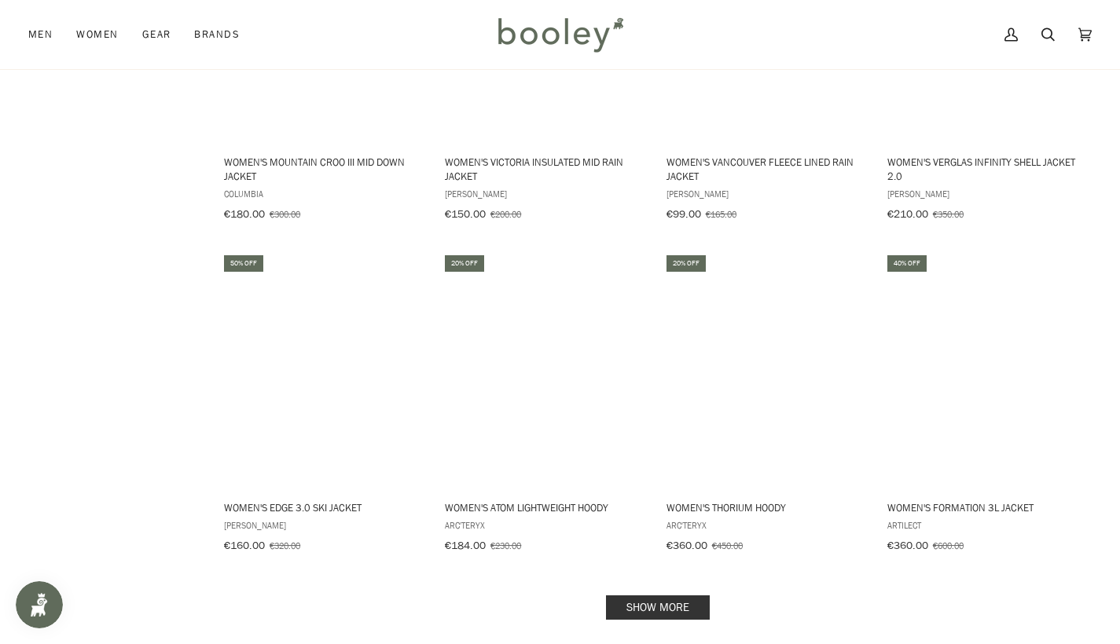
scroll to position [6547, 0]
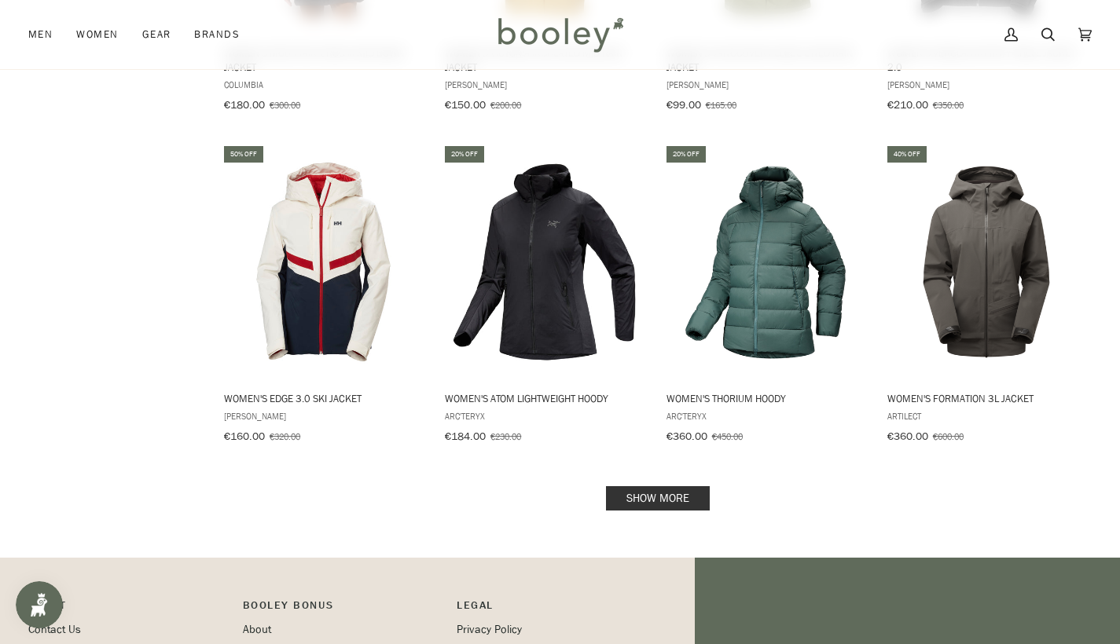
click at [669, 486] on link "Show more" at bounding box center [658, 498] width 104 height 24
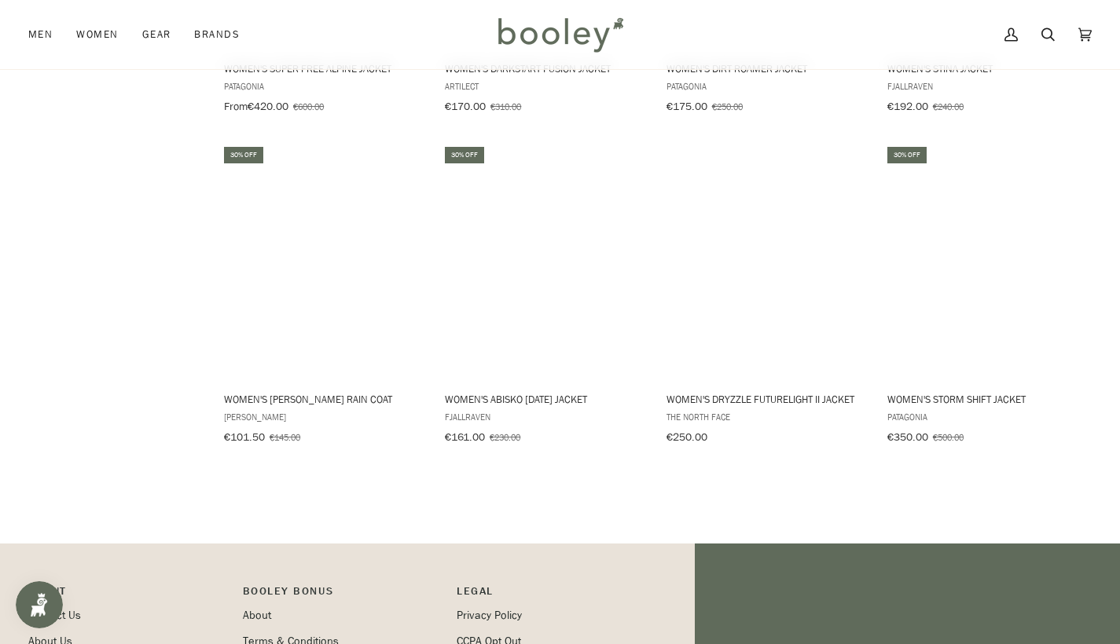
scroll to position [7911, 0]
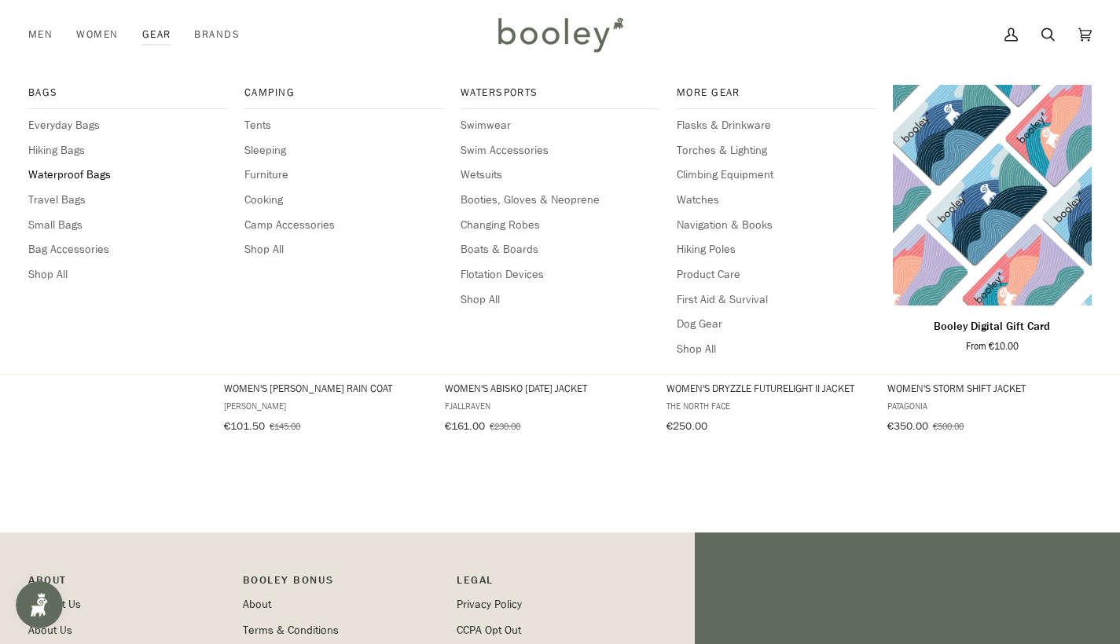
click at [90, 175] on span "Waterproof Bags" at bounding box center [127, 175] width 199 height 17
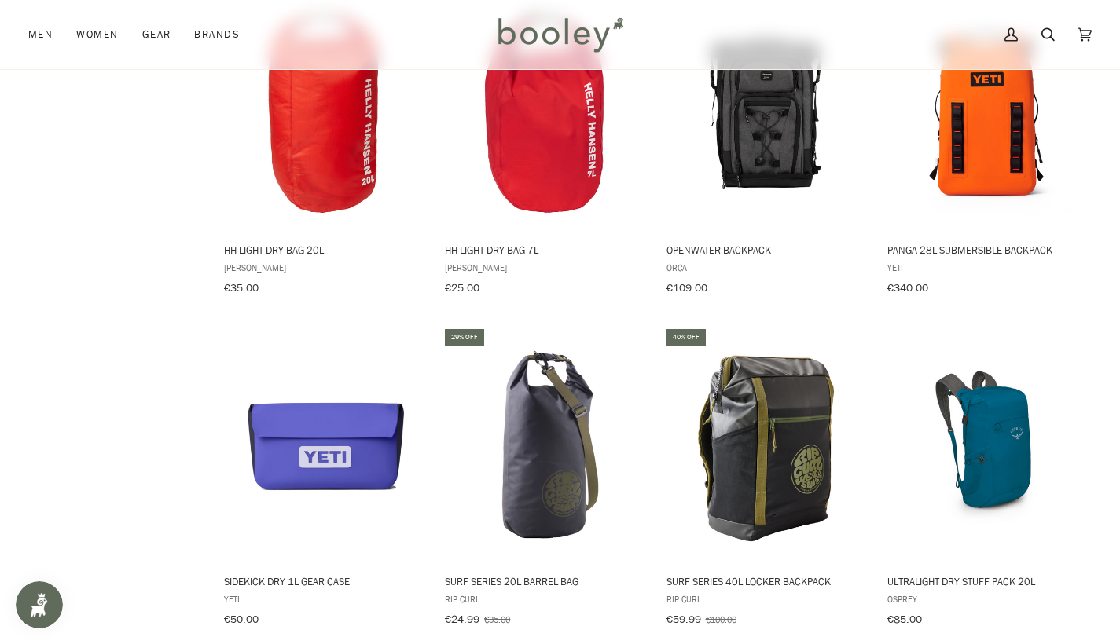
scroll to position [1421, 0]
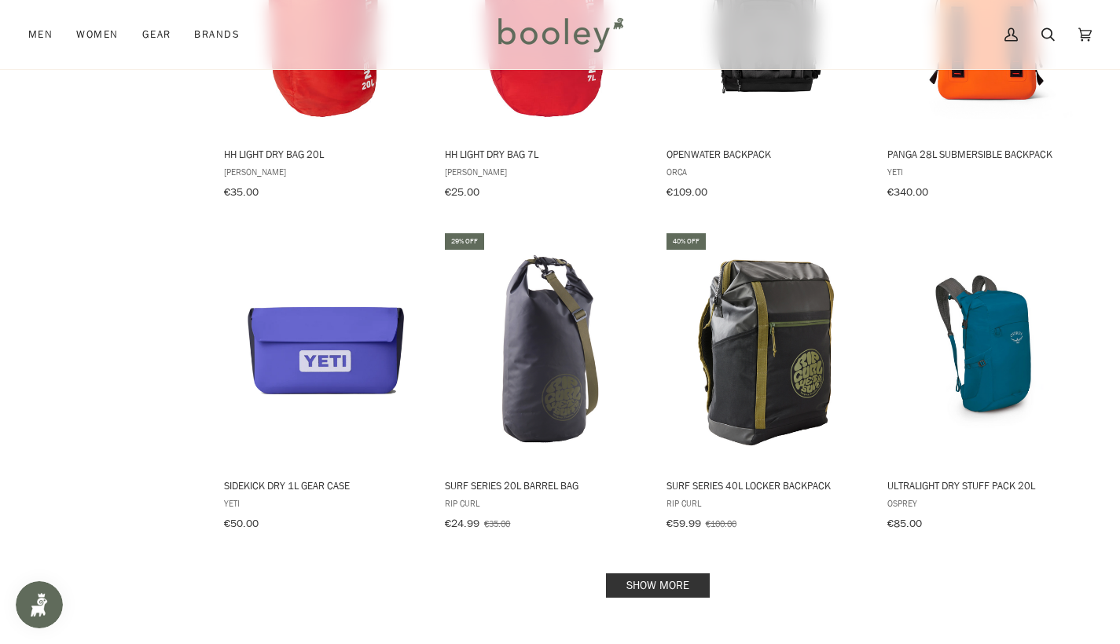
click at [673, 574] on link "Show more" at bounding box center [658, 586] width 104 height 24
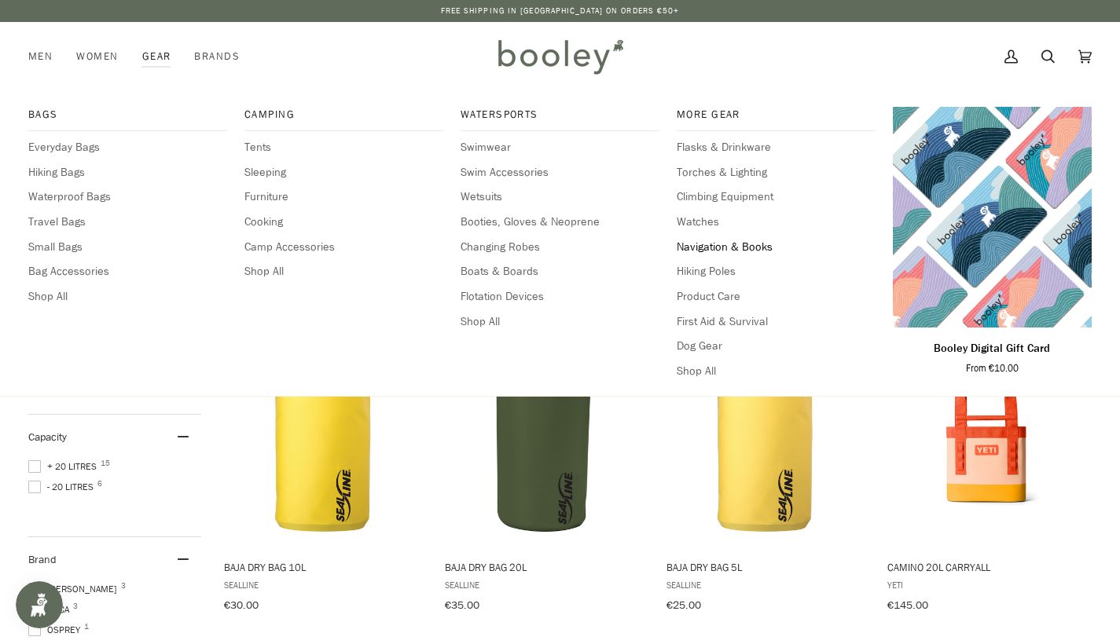
click at [728, 240] on span "Navigation & Books" at bounding box center [776, 247] width 199 height 17
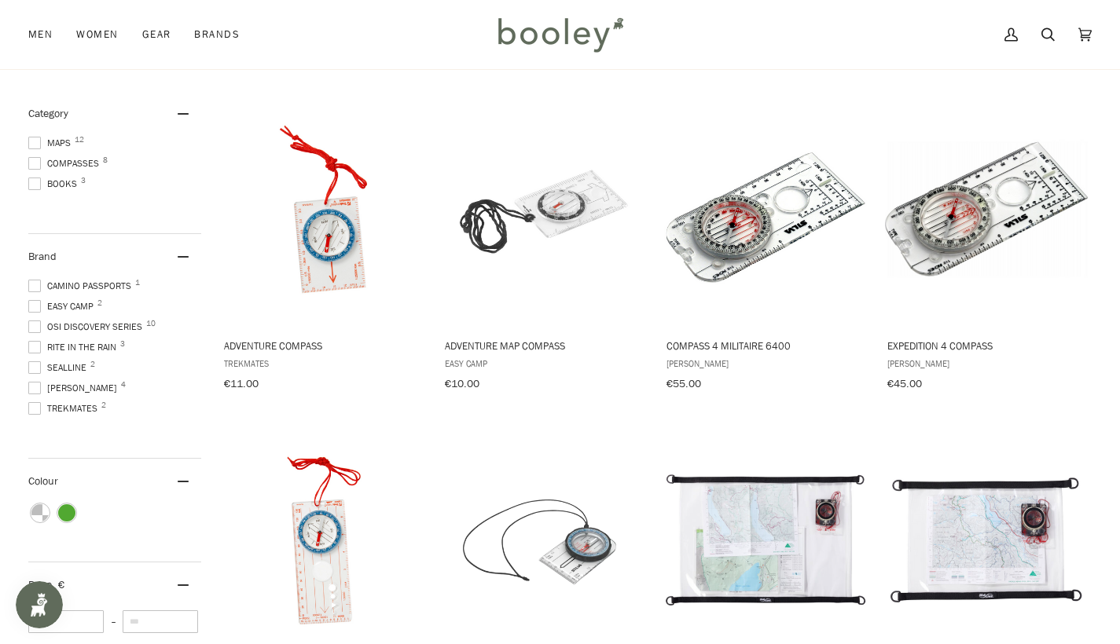
scroll to position [163, 0]
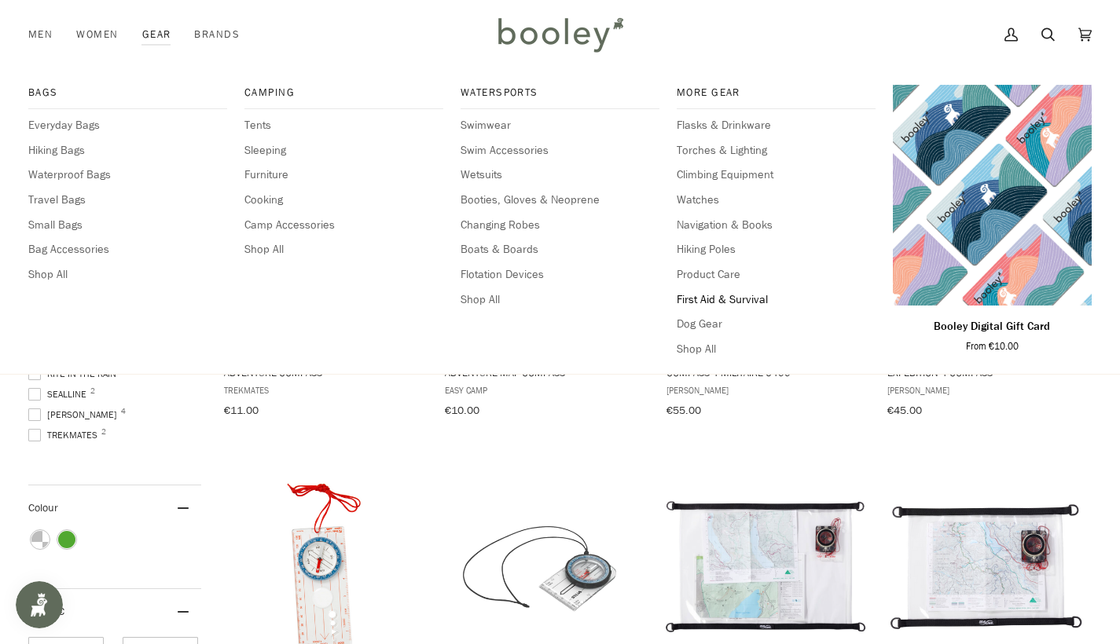
click at [717, 295] on span "First Aid & Survival" at bounding box center [776, 300] width 199 height 17
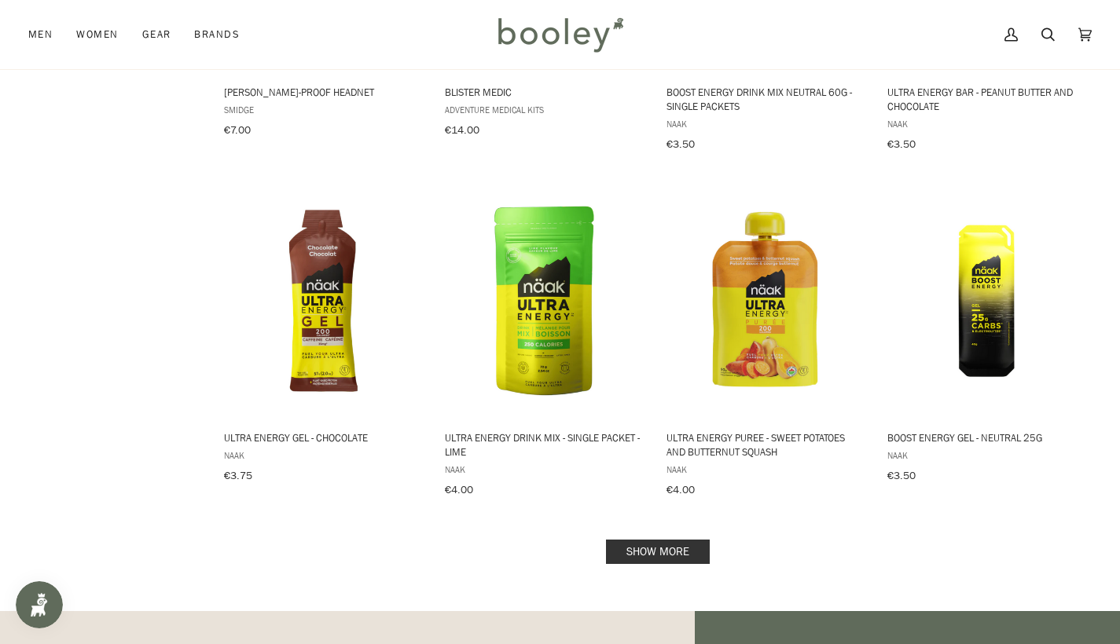
scroll to position [1464, 0]
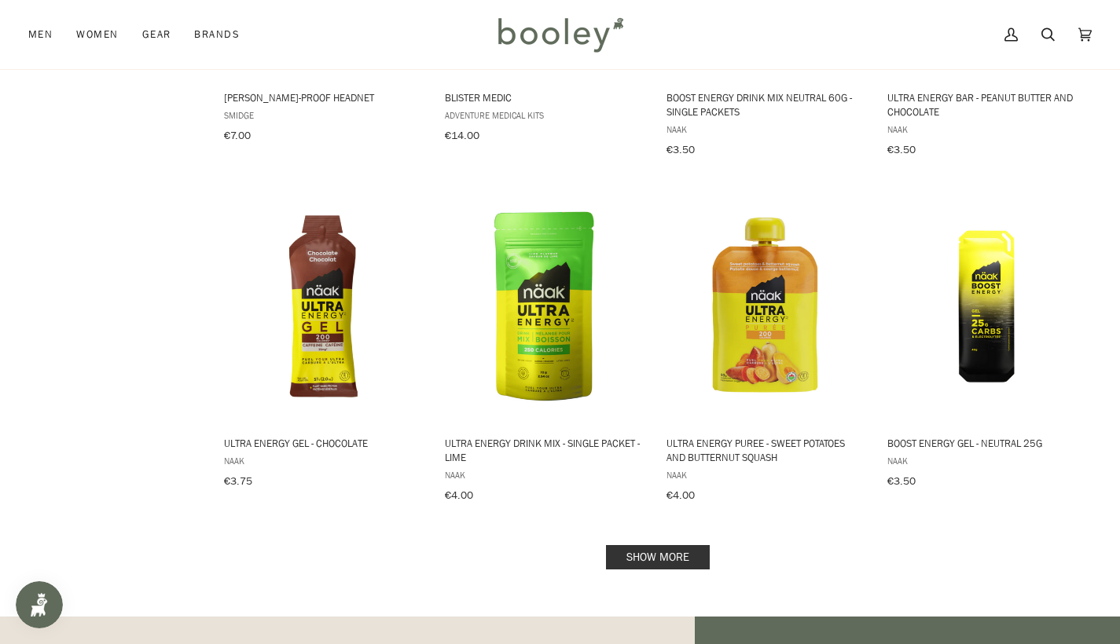
click at [662, 545] on link "Show more" at bounding box center [658, 557] width 104 height 24
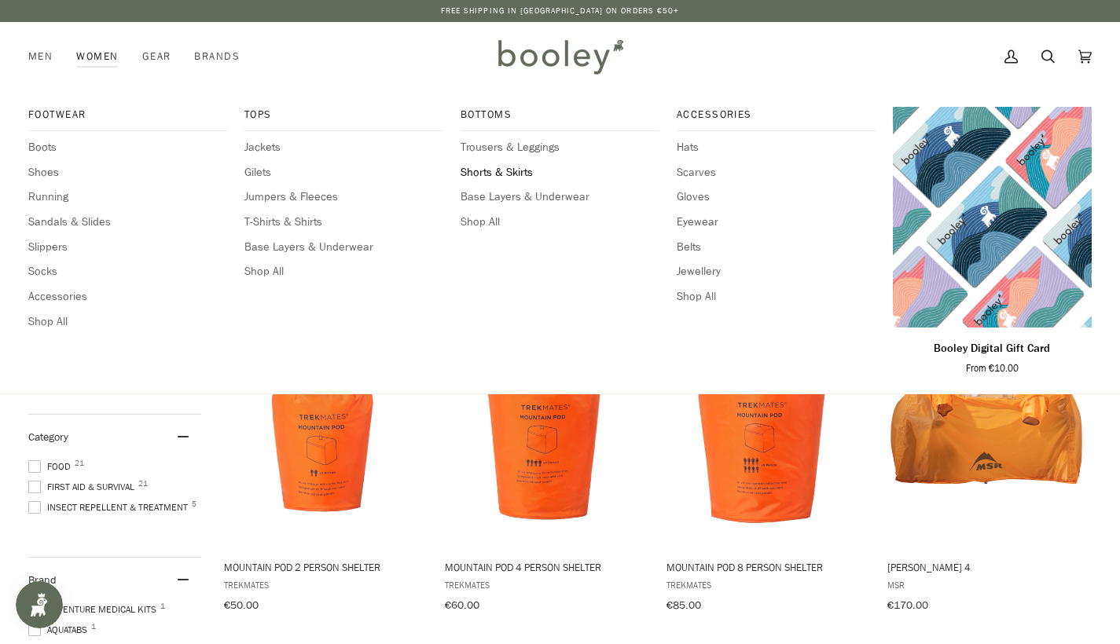
click at [519, 171] on span "Shorts & Skirts" at bounding box center [559, 172] width 199 height 17
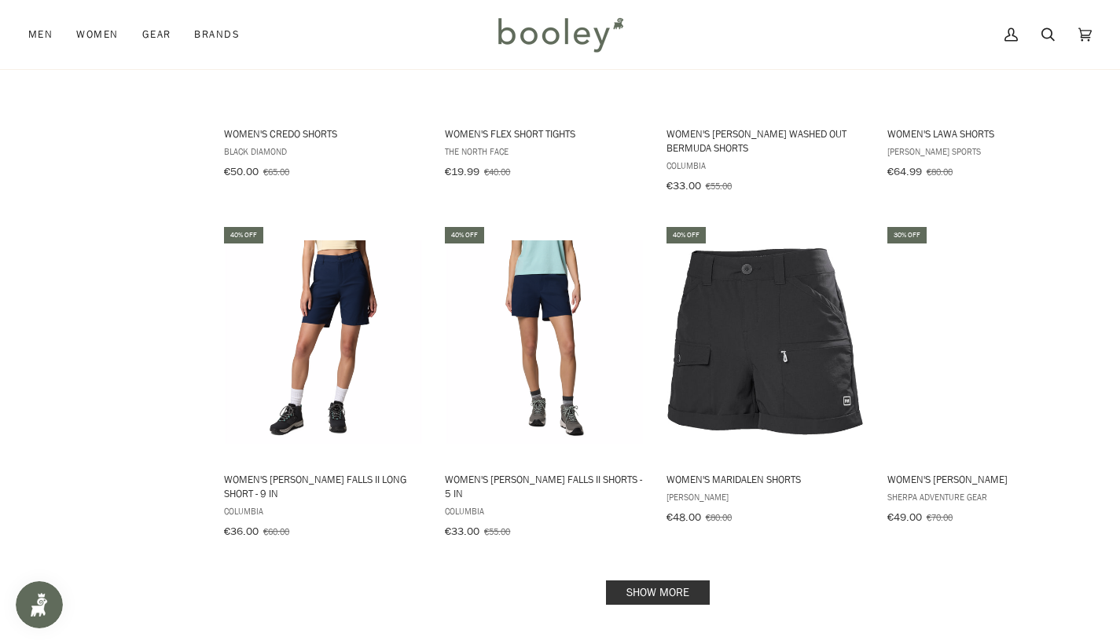
scroll to position [771, 0]
